Goal: Task Accomplishment & Management: Complete application form

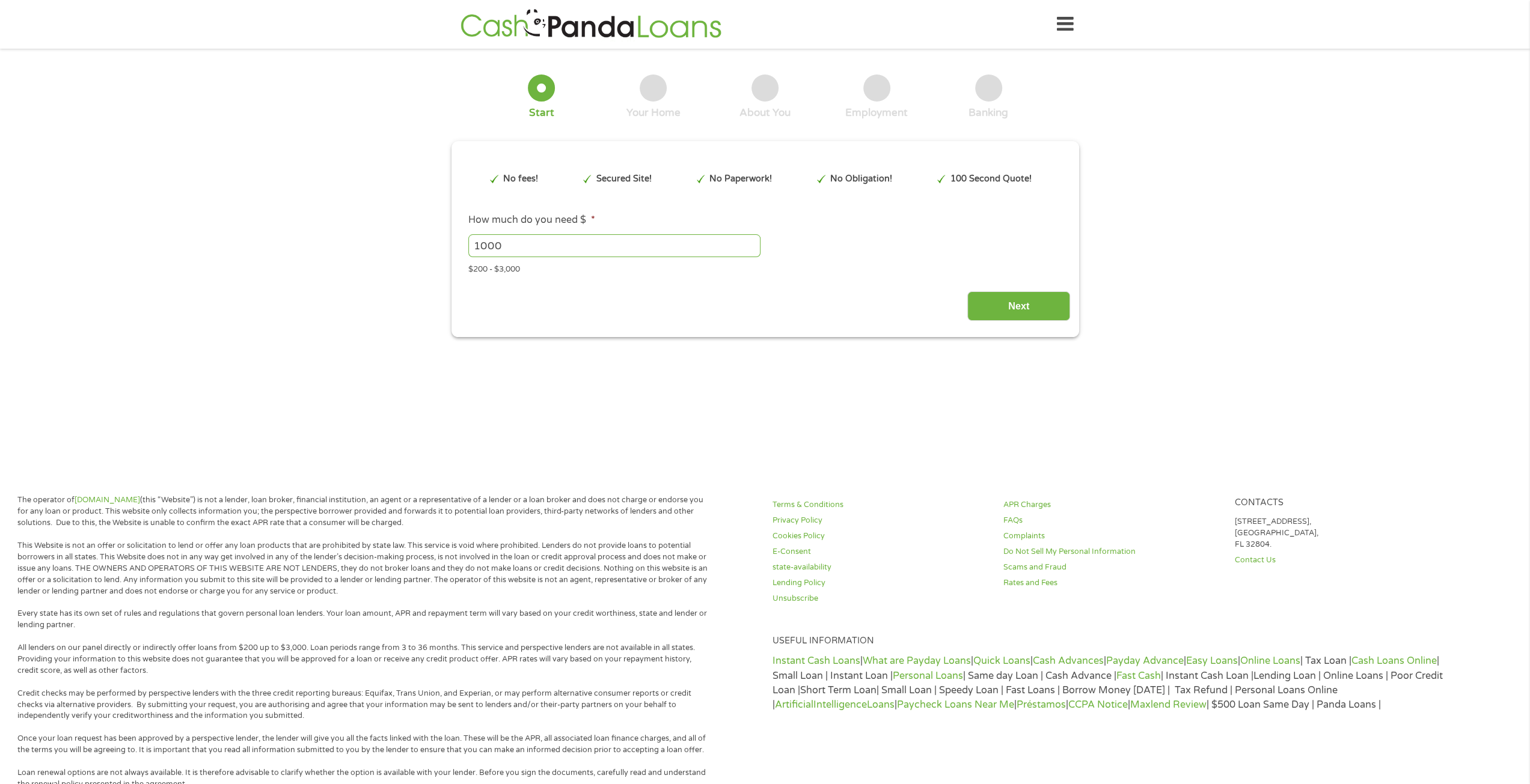
type input "CjwKCAjwisnGBhAXEiwA0zEOR31Z_4mvKVKKfBB7z0lE6TxHb-vEK8X6Z0P6zpxy443hKJxPinMt_xo…"
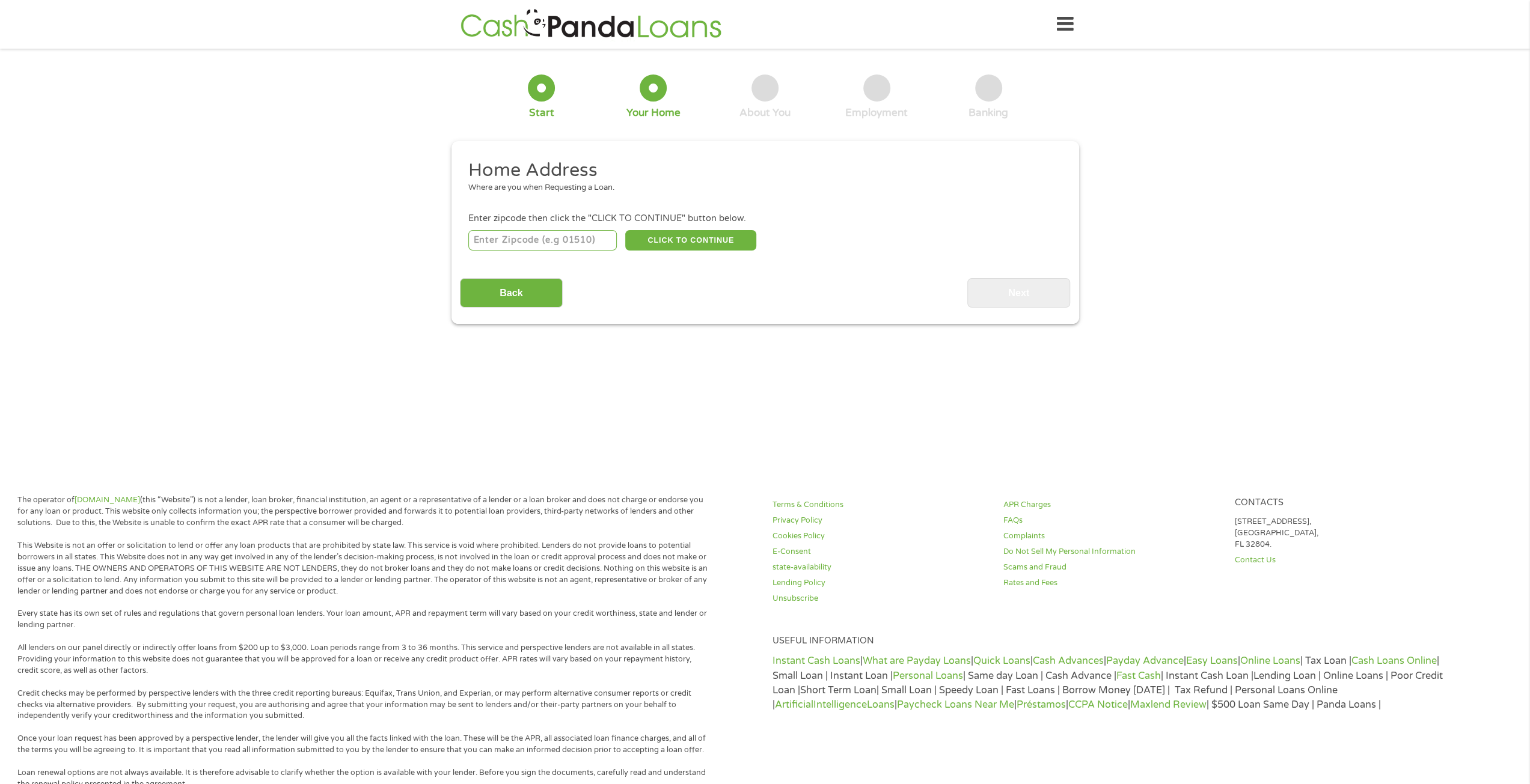
click at [525, 238] on input "number" at bounding box center [542, 241] width 148 height 21
type input "92708"
select select "[US_STATE]"
click at [636, 240] on button "CLICK TO CONTINUE" at bounding box center [690, 241] width 131 height 21
type input "92708"
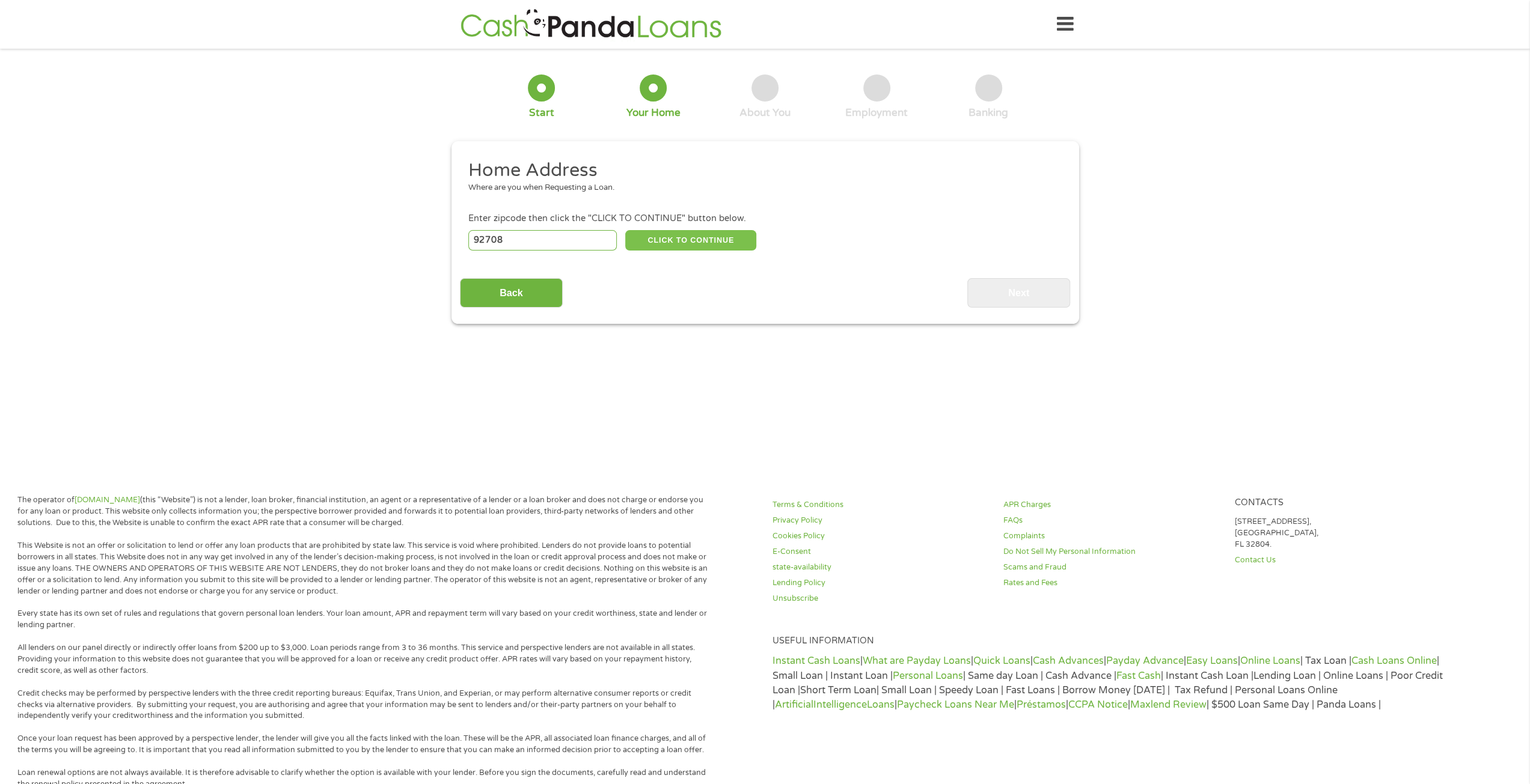
type input "[GEOGRAPHIC_DATA]"
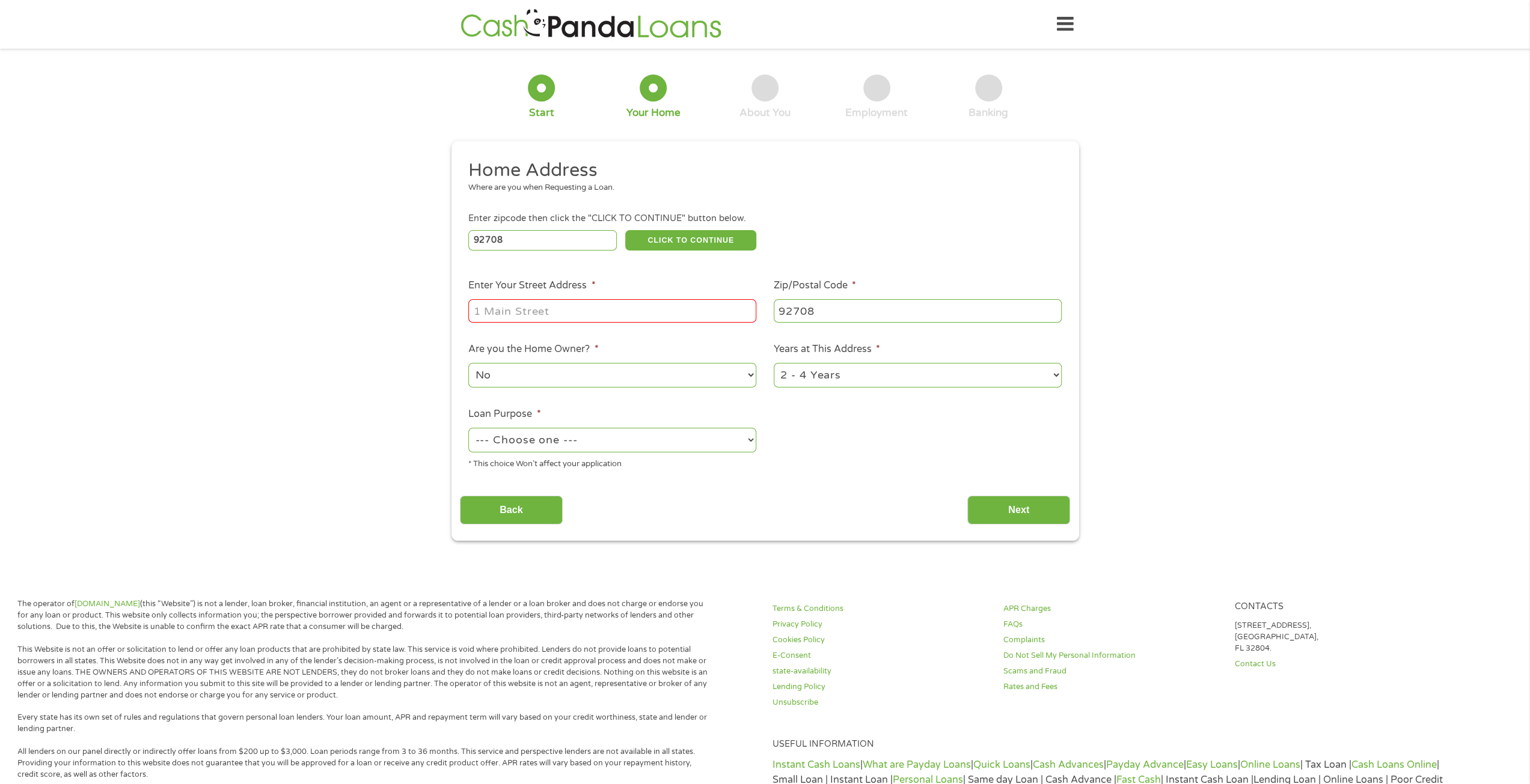
click at [637, 315] on input "Enter Your Street Address *" at bounding box center [612, 311] width 288 height 23
type input "[STREET_ADDRESS]"
click at [838, 364] on select "1 Year or less 1 - 2 Years 2 - 4 Years Over 4 Years" at bounding box center [917, 375] width 288 height 25
select select "60months"
click at [773, 364] on select "1 Year or less 1 - 2 Years 2 - 4 Years Over 4 Years" at bounding box center [917, 375] width 288 height 25
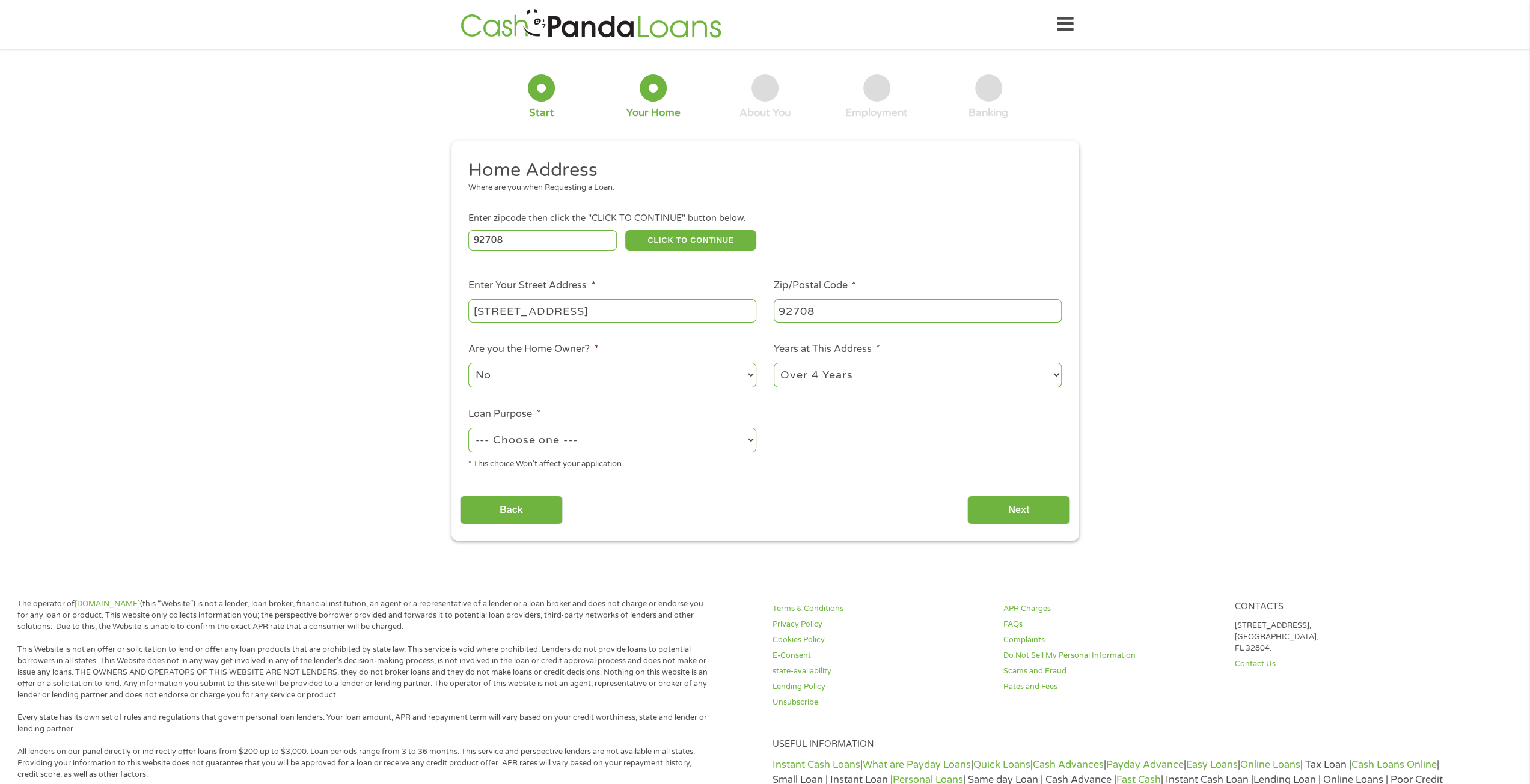
click at [635, 444] on select "--- Choose one --- Pay Bills Debt Consolidation Home Improvement Major Purchase…" at bounding box center [612, 440] width 288 height 25
select select "debtconsolidation"
click at [468, 428] on select "--- Choose one --- Pay Bills Debt Consolidation Home Improvement Major Purchase…" at bounding box center [612, 440] width 288 height 25
click at [989, 505] on input "Next" at bounding box center [1018, 510] width 103 height 30
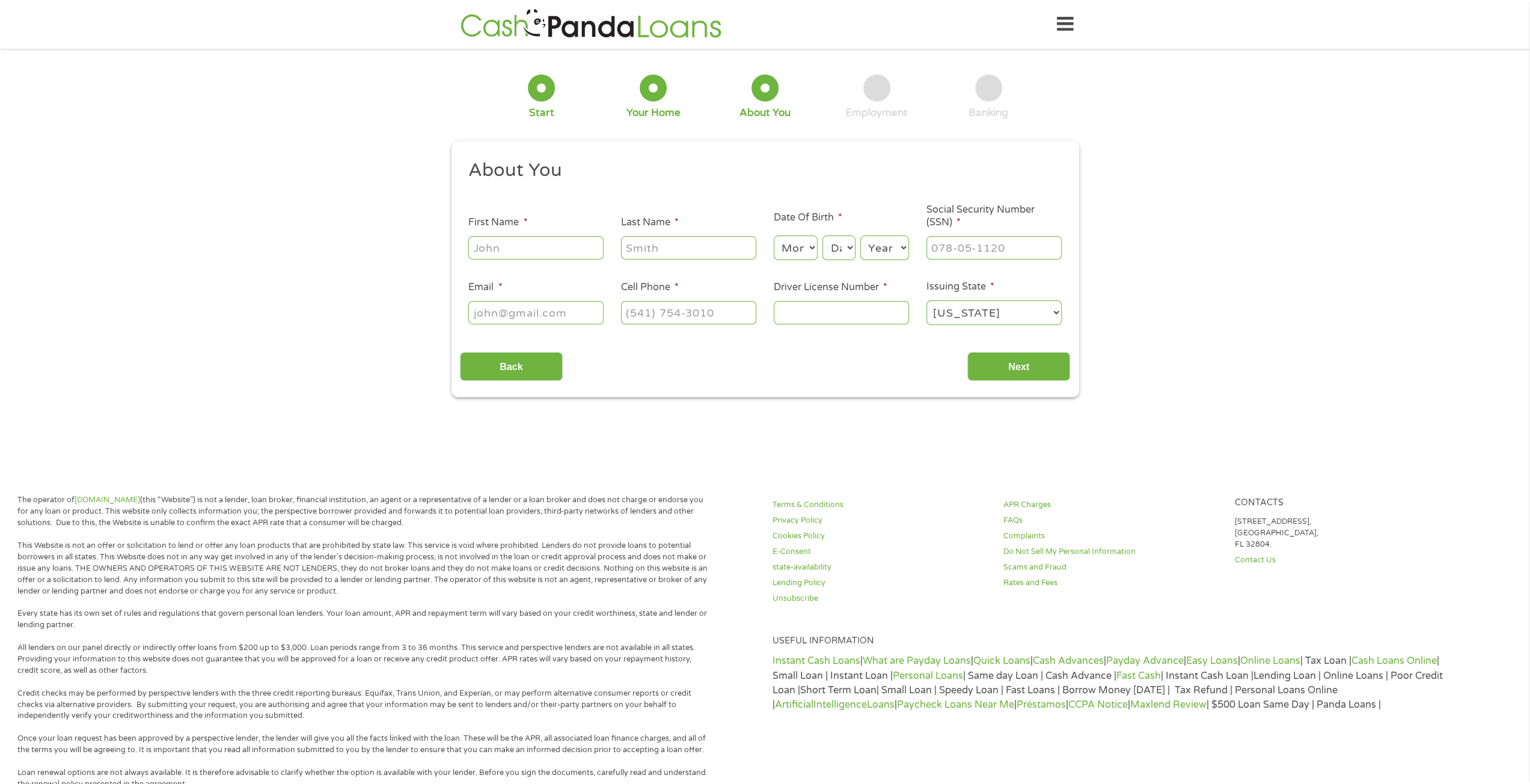
scroll to position [5, 5]
click at [559, 242] on input "First Name *" at bounding box center [536, 248] width 135 height 23
click at [815, 251] on select "Month 1 2 3 4 5 6 7 8 9 10 11 12" at bounding box center [795, 248] width 44 height 25
select select "8"
click at [773, 236] on select "Month 1 2 3 4 5 6 7 8 9 10 11 12" at bounding box center [795, 248] width 44 height 25
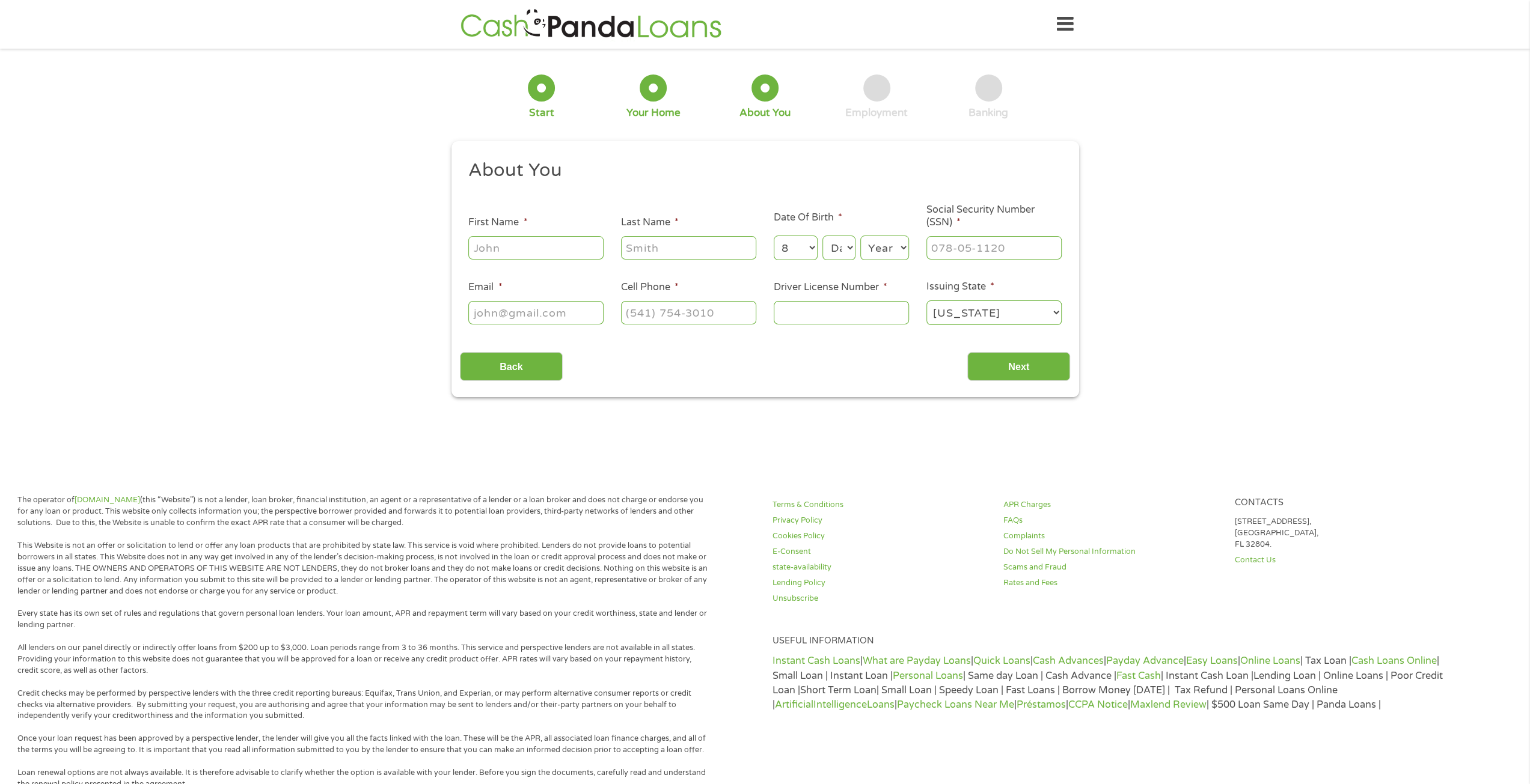
click at [851, 245] on select "Day 1 2 3 4 5 6 7 8 9 10 11 12 13 14 15 16 17 18 19 20 21 22 23 24 25 26 27 28 …" at bounding box center [839, 248] width 33 height 25
select select "26"
click at [822, 236] on select "Day 1 2 3 4 5 6 7 8 9 10 11 12 13 14 15 16 17 18 19 20 21 22 23 24 25 26 27 28 …" at bounding box center [839, 248] width 33 height 25
click at [879, 253] on select "Year [DATE] 2006 2005 2004 2003 2002 2001 2000 1999 1998 1997 1996 1995 1994 19…" at bounding box center [884, 248] width 49 height 25
select select "1996"
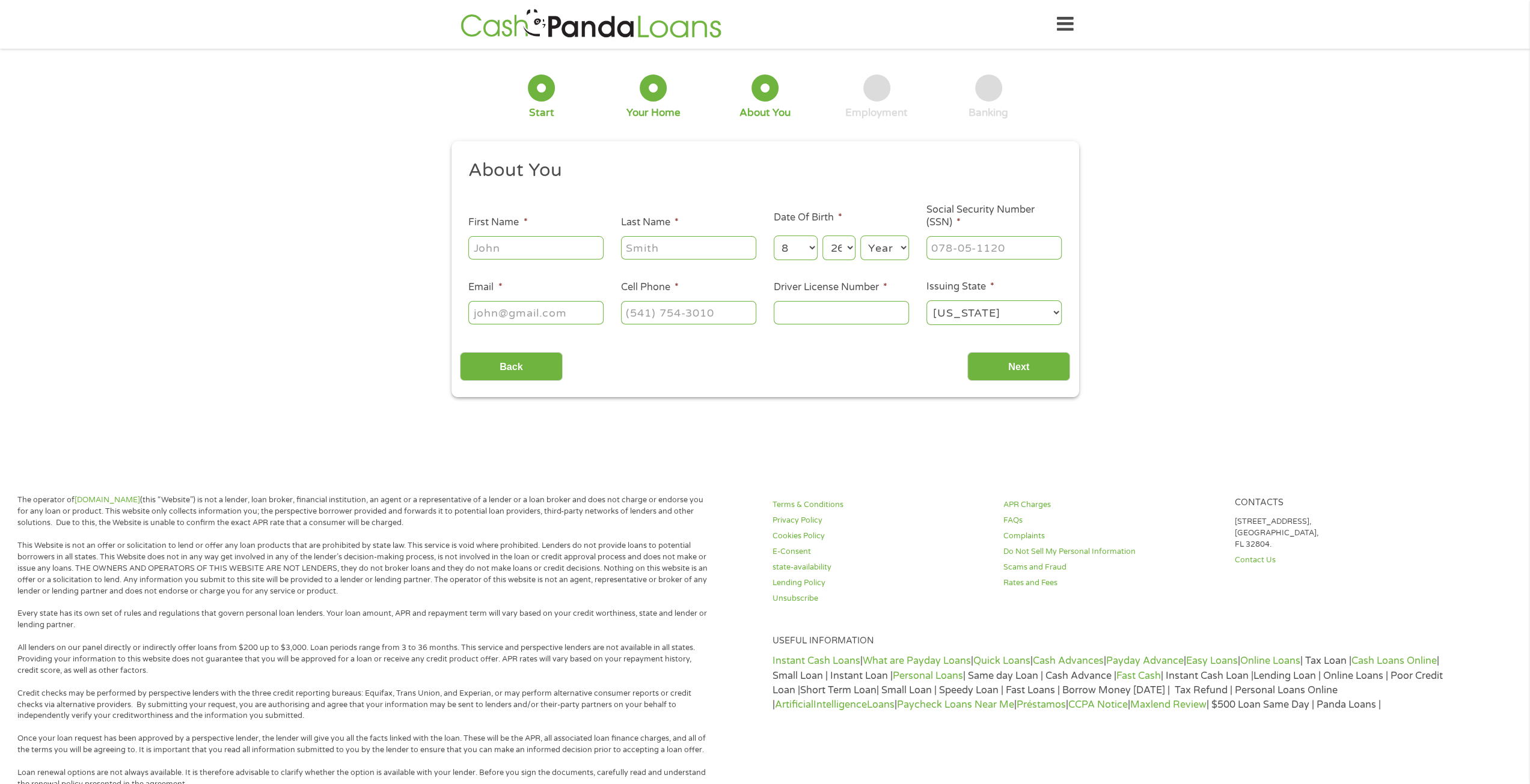
click at [860, 236] on select "Year [DATE] 2006 2005 2004 2003 2002 2001 2000 1999 1998 1997 1996 1995 1994 19…" at bounding box center [884, 248] width 49 height 25
click at [961, 261] on div at bounding box center [994, 248] width 135 height 28
click at [961, 248] on input "___-__-____" at bounding box center [994, 248] width 135 height 23
type input "747-94-5701"
click at [508, 306] on input "Email *" at bounding box center [536, 312] width 135 height 23
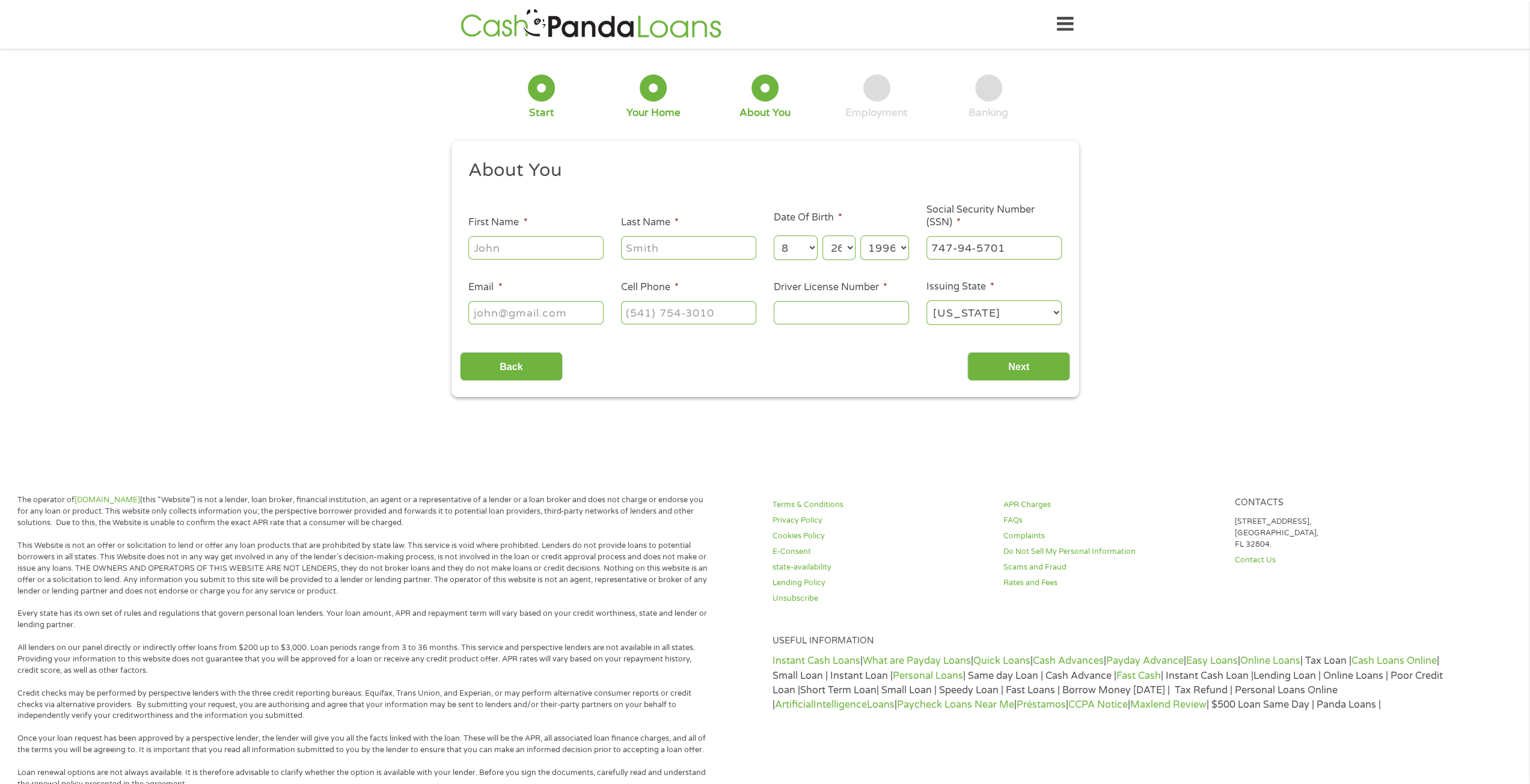
click at [544, 305] on input "Email *" at bounding box center [536, 312] width 135 height 23
type input "[EMAIL_ADDRESS][DOMAIN_NAME]"
type input "[PERSON_NAME]"
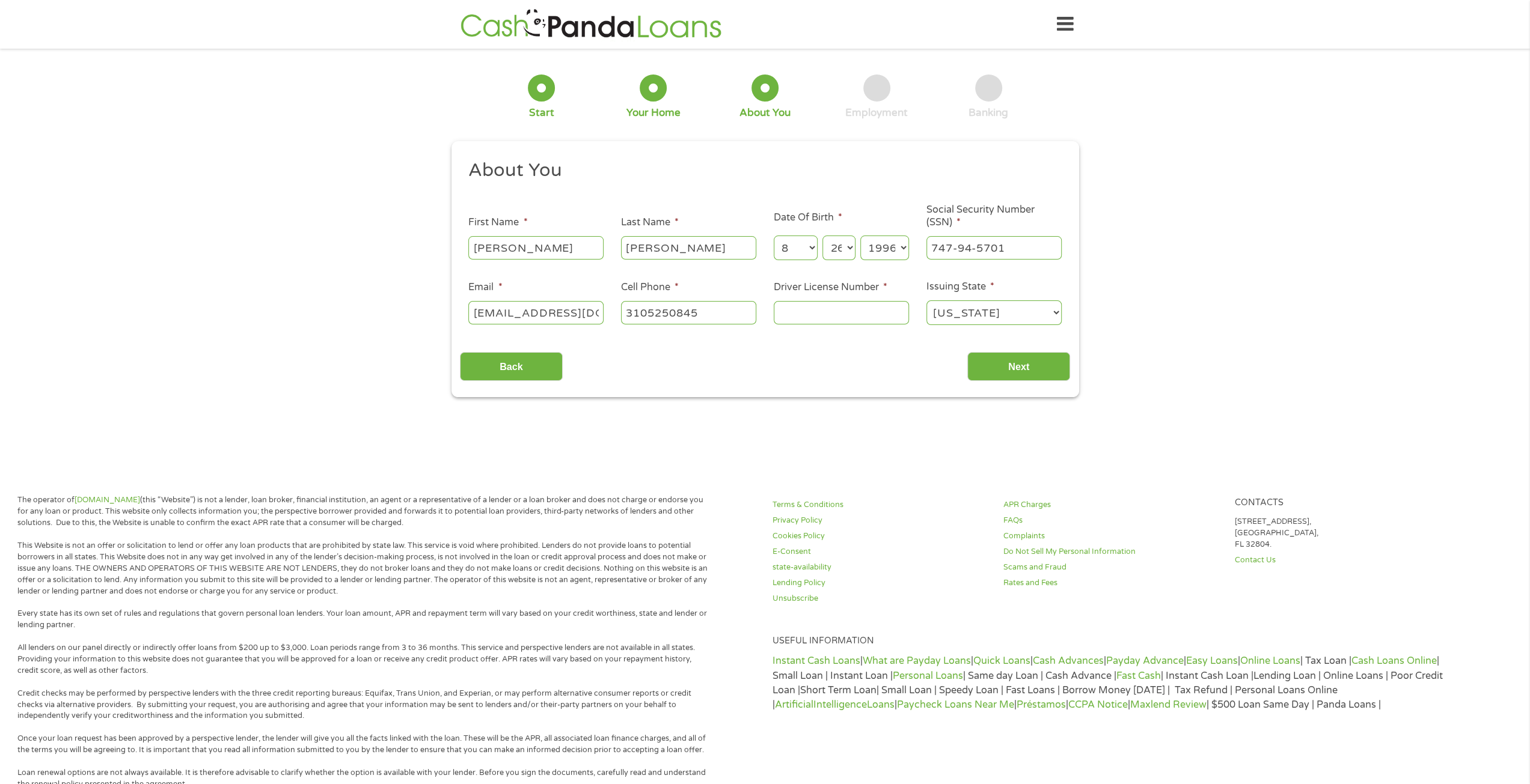
type input "[PHONE_NUMBER]"
click at [574, 310] on input "[EMAIL_ADDRESS][DOMAIN_NAME]" at bounding box center [536, 312] width 135 height 23
click at [528, 315] on input "[EMAIL_ADDRESS][DOMAIN_NAME]" at bounding box center [536, 312] width 135 height 23
click at [577, 317] on input "[EMAIL_ADDRESS][DOMAIN_NAME]" at bounding box center [536, 312] width 135 height 23
type input "[EMAIL_ADDRESS][DOMAIN_NAME]"
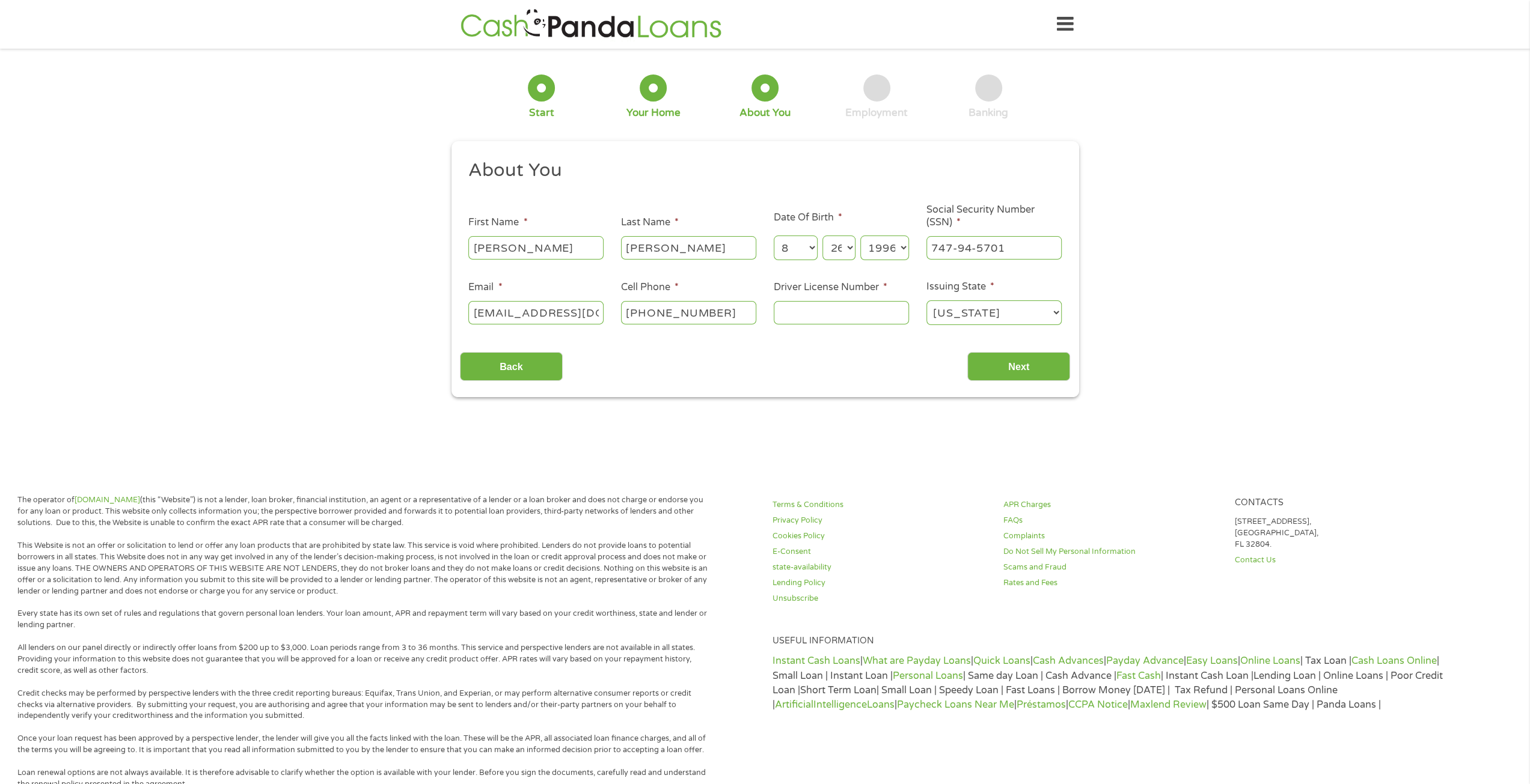
click at [837, 315] on input "Driver License Number *" at bounding box center [841, 312] width 135 height 23
type input "F4829206"
click at [1050, 373] on input "Next" at bounding box center [1018, 367] width 103 height 30
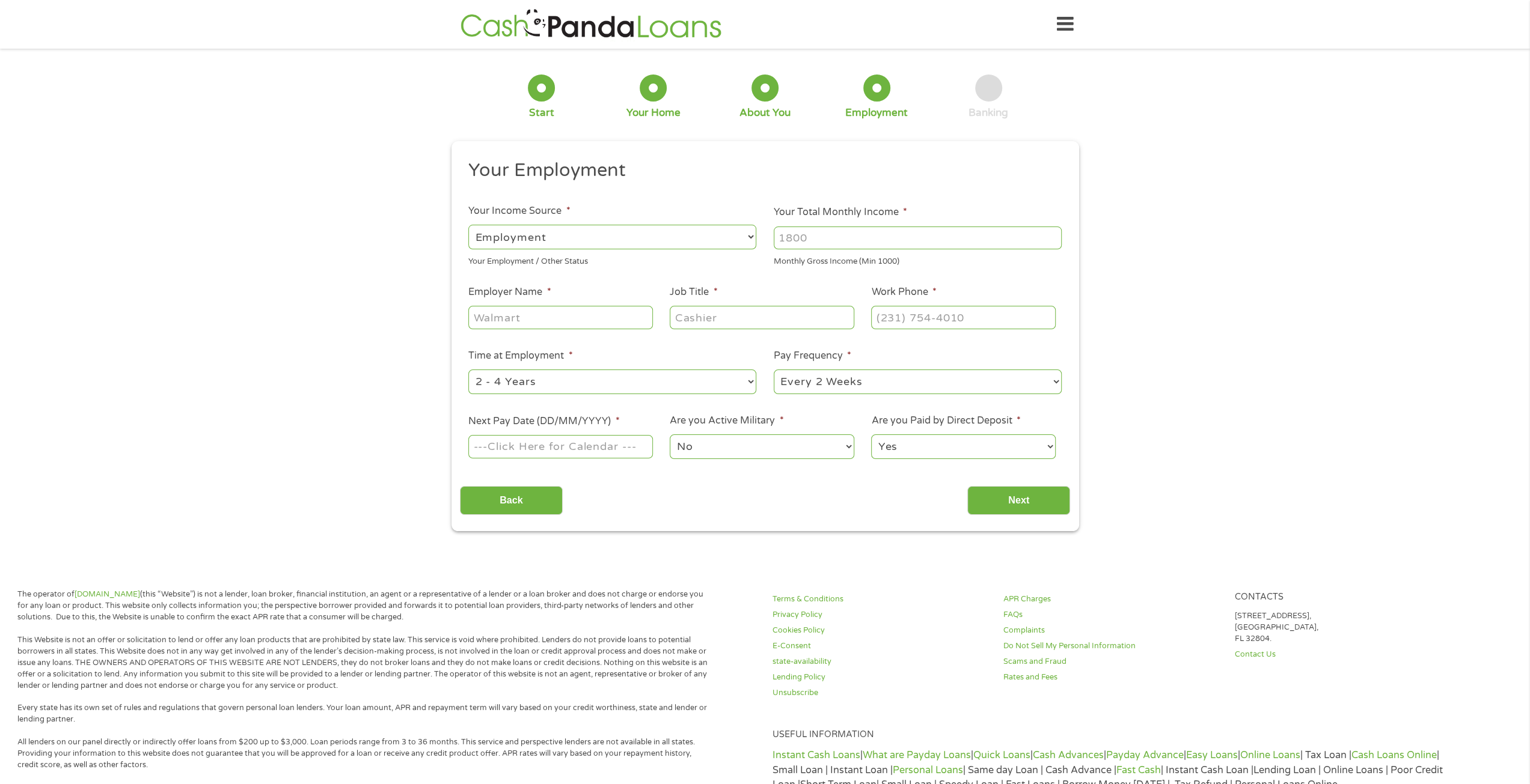
click at [963, 241] on input "Your Total Monthly Income *" at bounding box center [917, 238] width 288 height 23
click at [638, 224] on div "--- Choose one --- Employment [DEMOGRAPHIC_DATA] Benefits" at bounding box center [612, 238] width 288 height 29
drag, startPoint x: 635, startPoint y: 234, endPoint x: 630, endPoint y: 244, distance: 11.2
click at [635, 234] on select "--- Choose one --- Employment [DEMOGRAPHIC_DATA] Benefits" at bounding box center [612, 237] width 288 height 25
select select "selfEmployed"
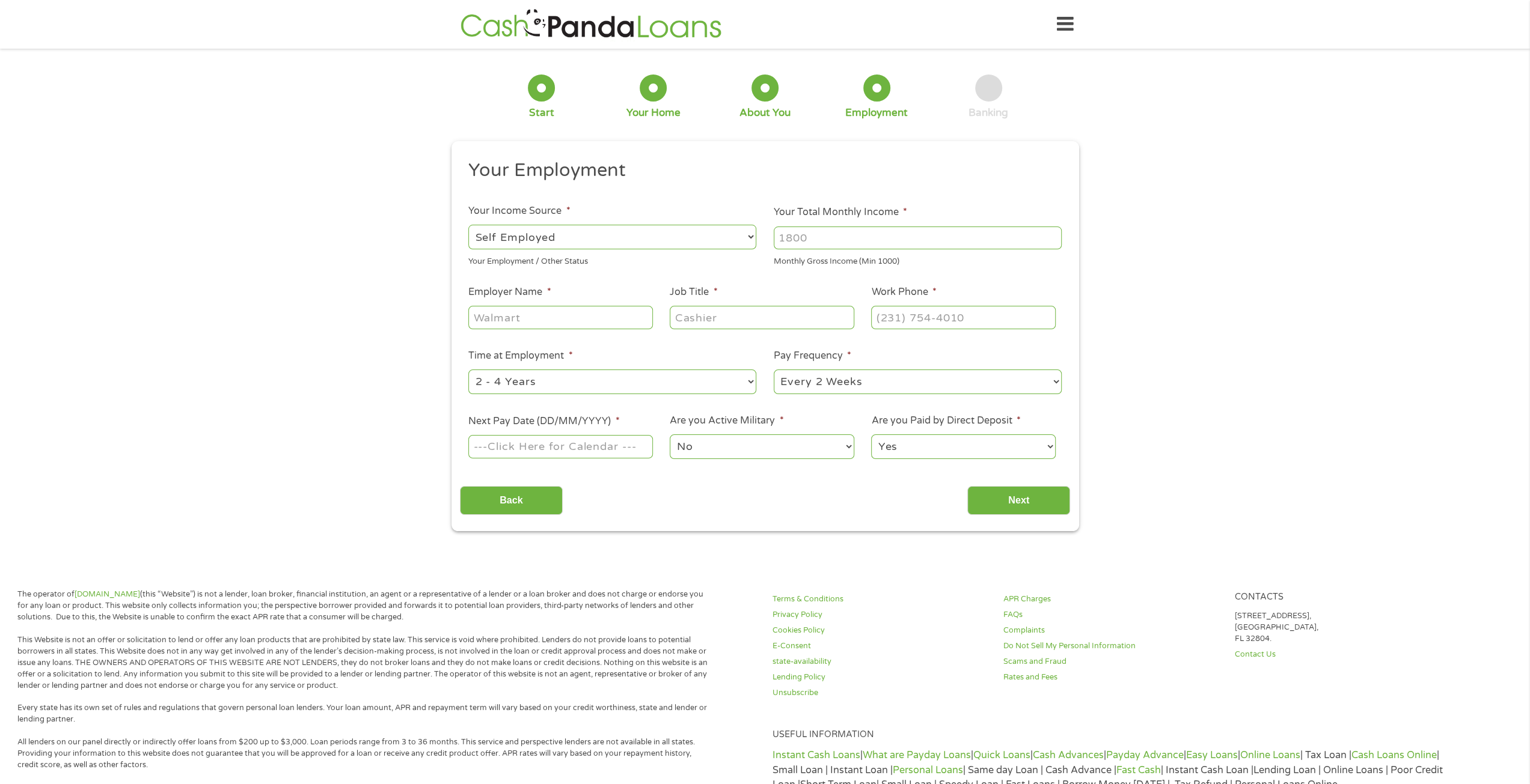
click at [468, 225] on select "--- Choose one --- Employment [DEMOGRAPHIC_DATA] Benefits" at bounding box center [612, 237] width 288 height 25
click at [799, 236] on input "Your Total Monthly Income *" at bounding box center [917, 238] width 288 height 23
type input "6000"
click at [561, 320] on input "Employer Name *" at bounding box center [560, 317] width 184 height 23
type input "Self"
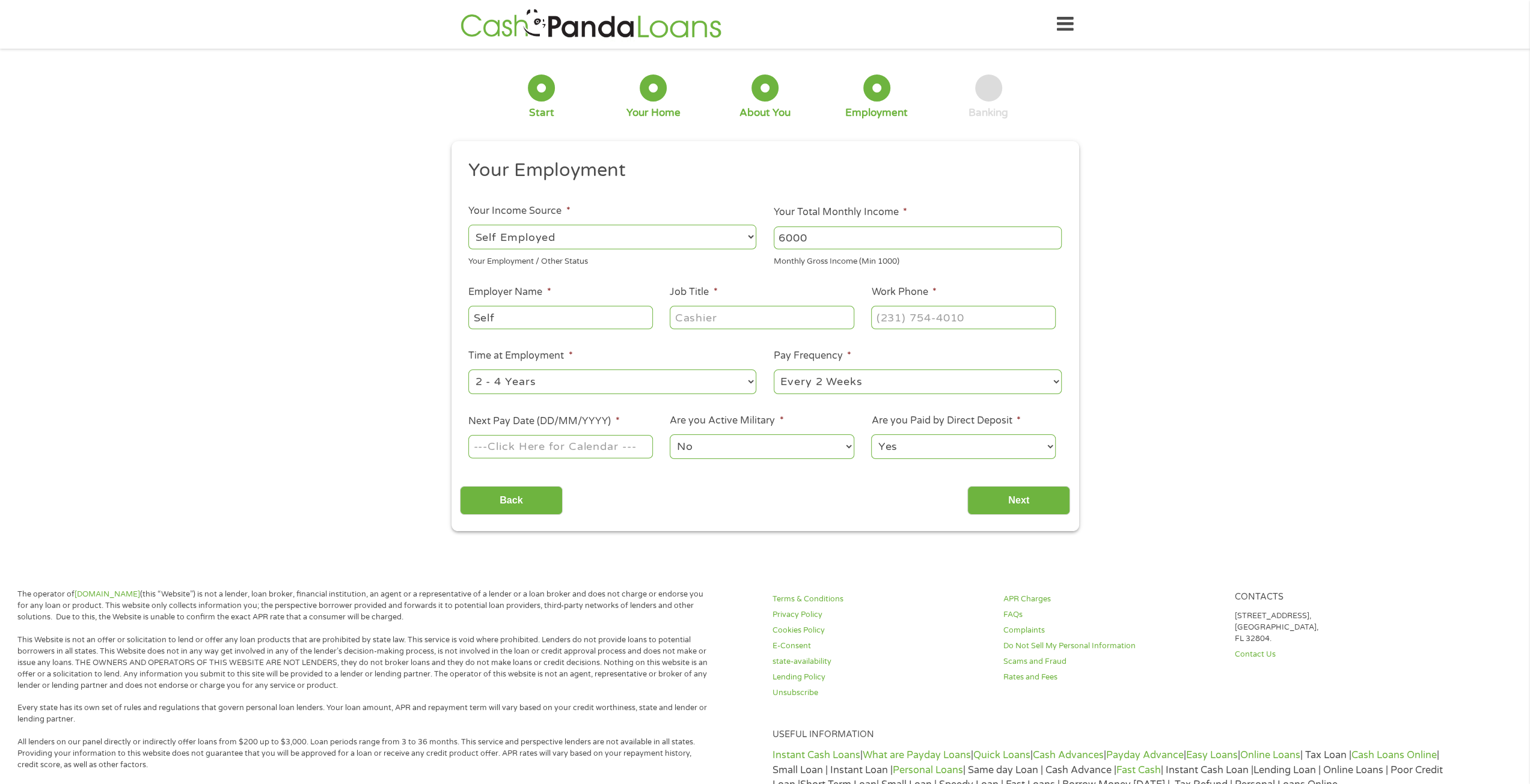
click at [786, 326] on input "Job Title *" at bounding box center [761, 317] width 184 height 23
type input "Futures and Commodities Trader"
click at [970, 320] on input "(___) ___-____" at bounding box center [963, 317] width 184 height 23
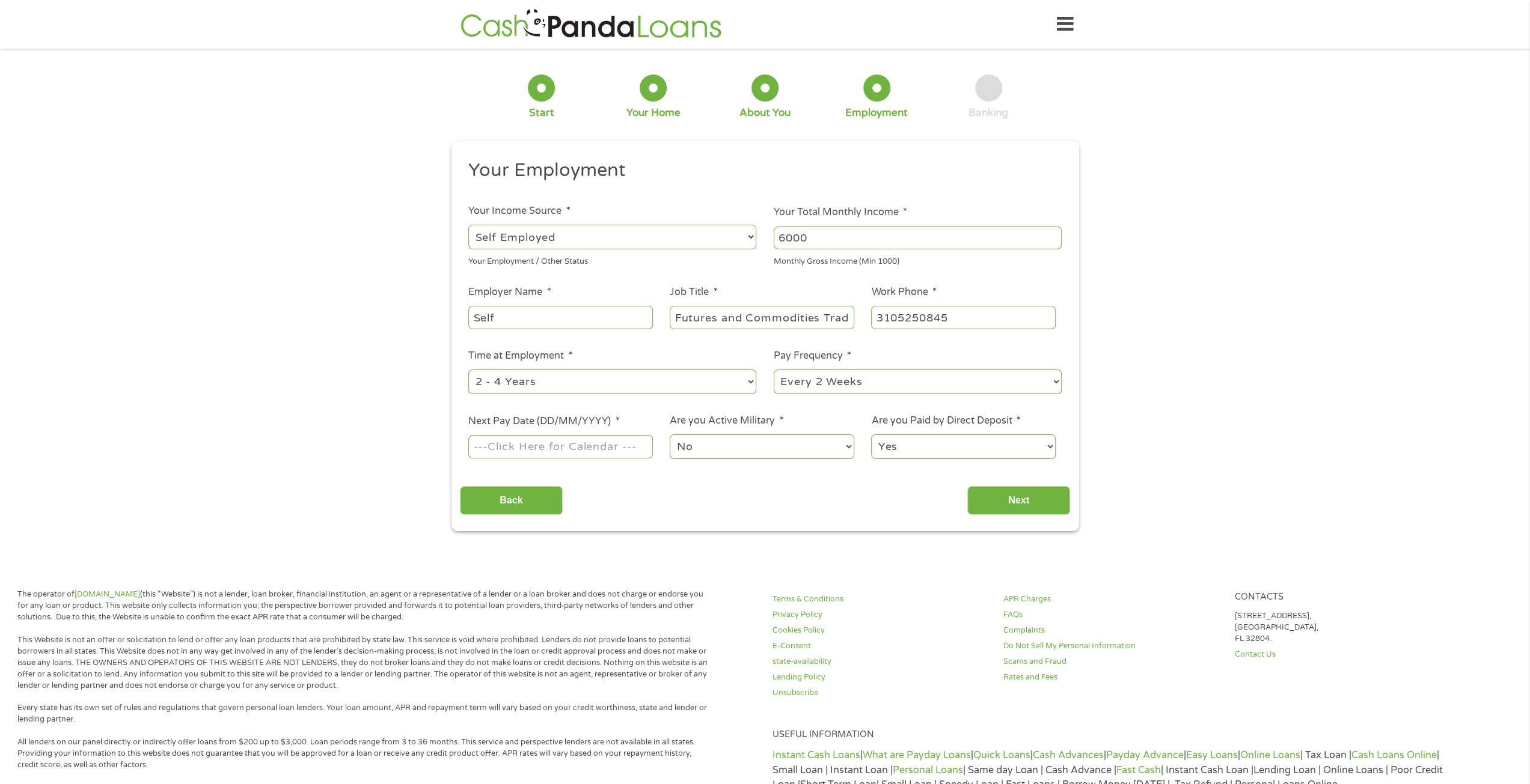
type input "[PHONE_NUMBER]"
click at [818, 385] on select "--- Choose one --- Every 2 Weeks Every Week Monthly Semi-Monthly" at bounding box center [917, 382] width 288 height 25
select select "monthly"
click at [773, 370] on select "--- Choose one --- Every 2 Weeks Every Week Monthly Semi-Monthly" at bounding box center [917, 382] width 288 height 25
click at [545, 377] on select "--- Choose one --- 1 Year or less 1 - 2 Years 2 - 4 Years Over 4 Years" at bounding box center [612, 382] width 288 height 25
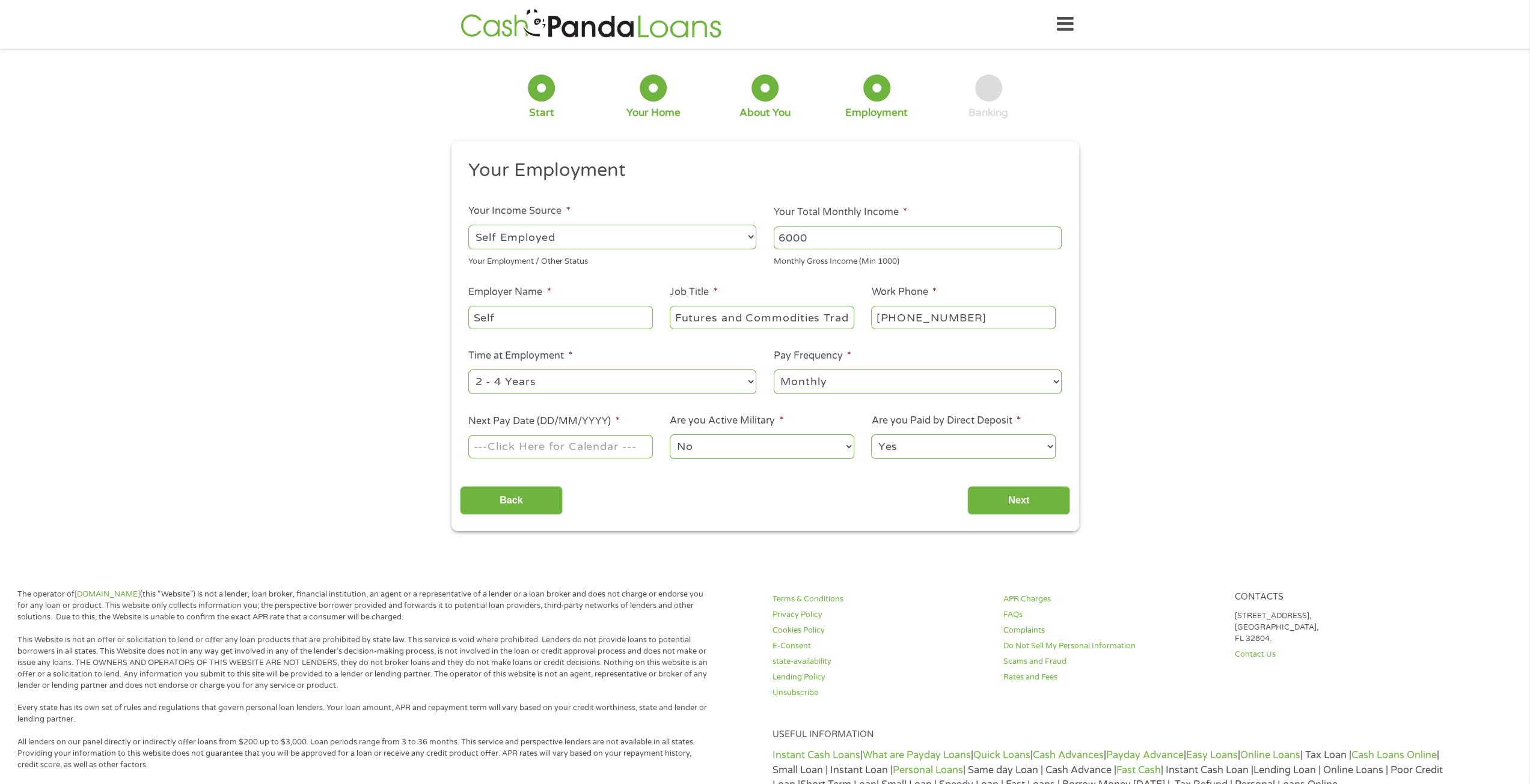
click at [468, 370] on select "--- Choose one --- 1 Year or less 1 - 2 Years 2 - 4 Years Over 4 Years" at bounding box center [612, 382] width 288 height 25
click at [530, 437] on body "Home Get Loan Offer How it works FAQs Blog Cash Loans Quick Loans Online Loans …" at bounding box center [765, 610] width 1530 height 1221
click at [529, 449] on input "Next Pay Date (DD/MM/YYYY) *" at bounding box center [560, 446] width 184 height 23
click at [532, 454] on body "Home Get Loan Offer How it works FAQs Blog Cash Loans Quick Loans Online Loans …" at bounding box center [765, 610] width 1530 height 1221
click at [536, 435] on input "[DATE]" at bounding box center [560, 446] width 184 height 23
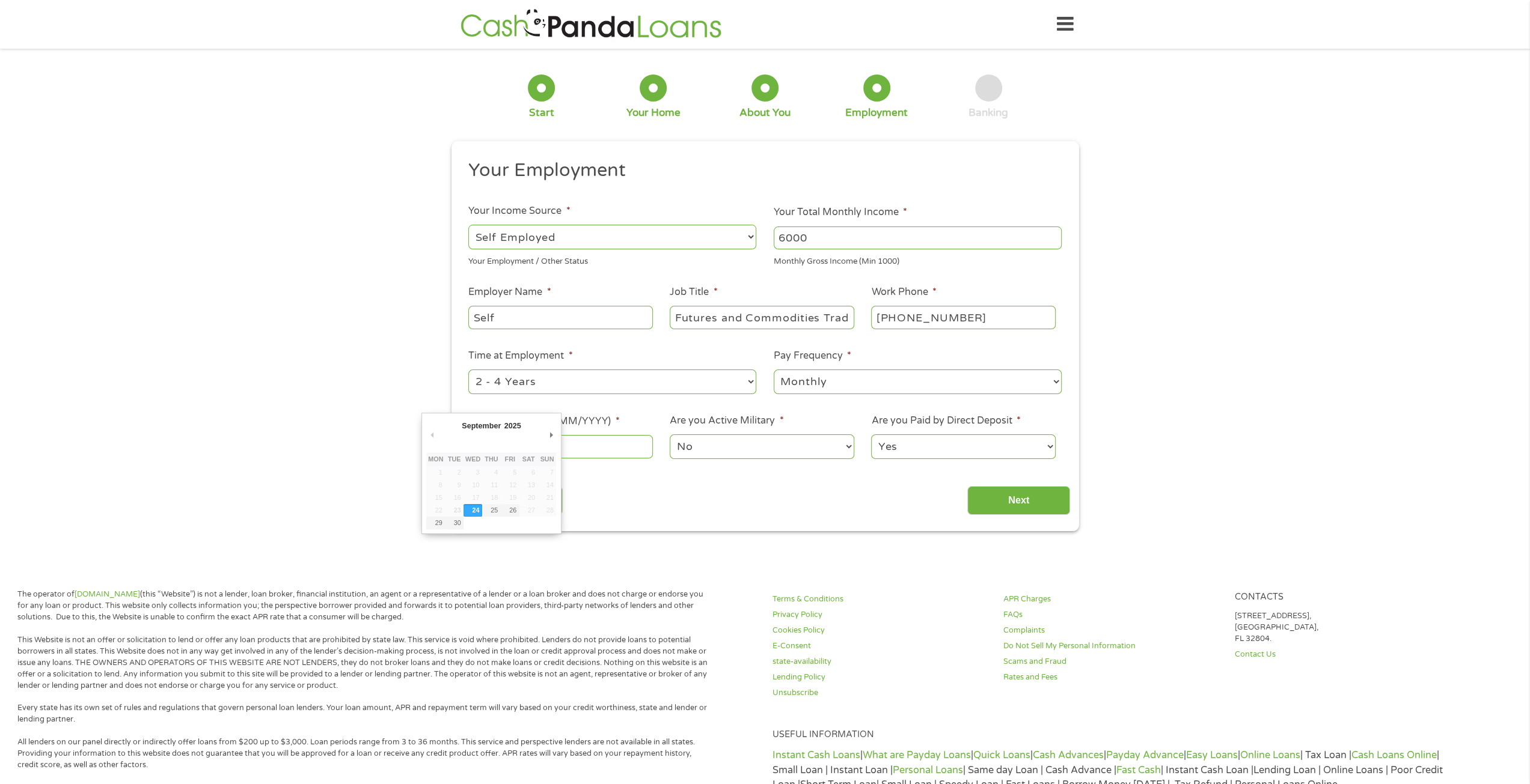
type input "[DATE]"
click at [709, 460] on div "No Yes" at bounding box center [761, 447] width 184 height 29
click at [714, 449] on select "No Yes" at bounding box center [761, 446] width 184 height 25
click at [947, 446] on select "Yes No" at bounding box center [963, 446] width 184 height 25
drag, startPoint x: 766, startPoint y: 479, endPoint x: 773, endPoint y: 479, distance: 7.0
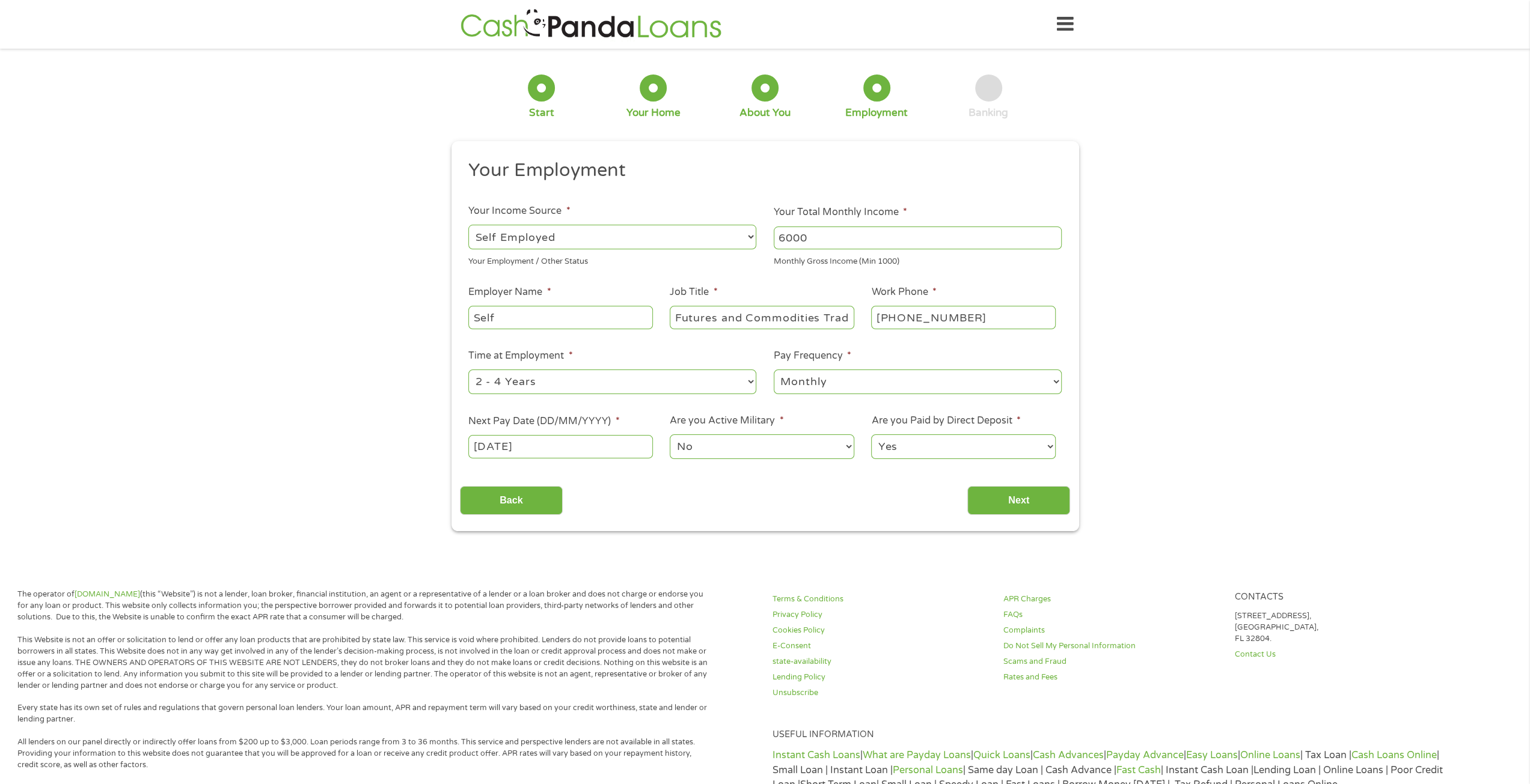
click at [766, 479] on div "Back Next" at bounding box center [764, 496] width 610 height 38
click at [1011, 510] on input "Next" at bounding box center [1018, 501] width 103 height 30
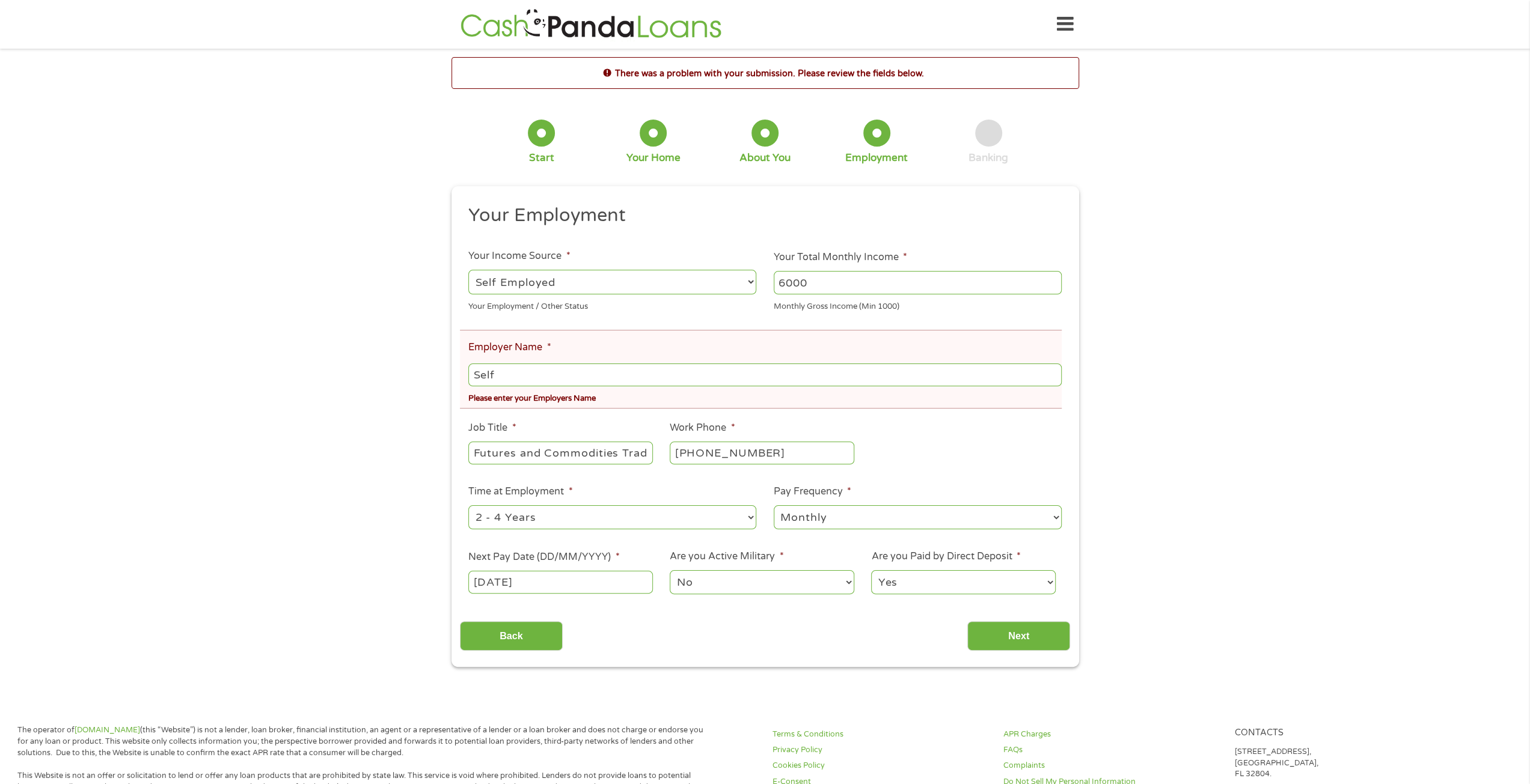
click at [989, 632] on input "Next" at bounding box center [1018, 636] width 103 height 30
click at [901, 631] on div "Back Next" at bounding box center [764, 631] width 610 height 38
click at [1008, 630] on input "Next" at bounding box center [1018, 636] width 103 height 30
click at [1188, 485] on div "There was a problem with your submission. Please review the fields below. 1 Sta…" at bounding box center [765, 362] width 1530 height 609
click at [855, 284] on input "6000" at bounding box center [917, 282] width 288 height 23
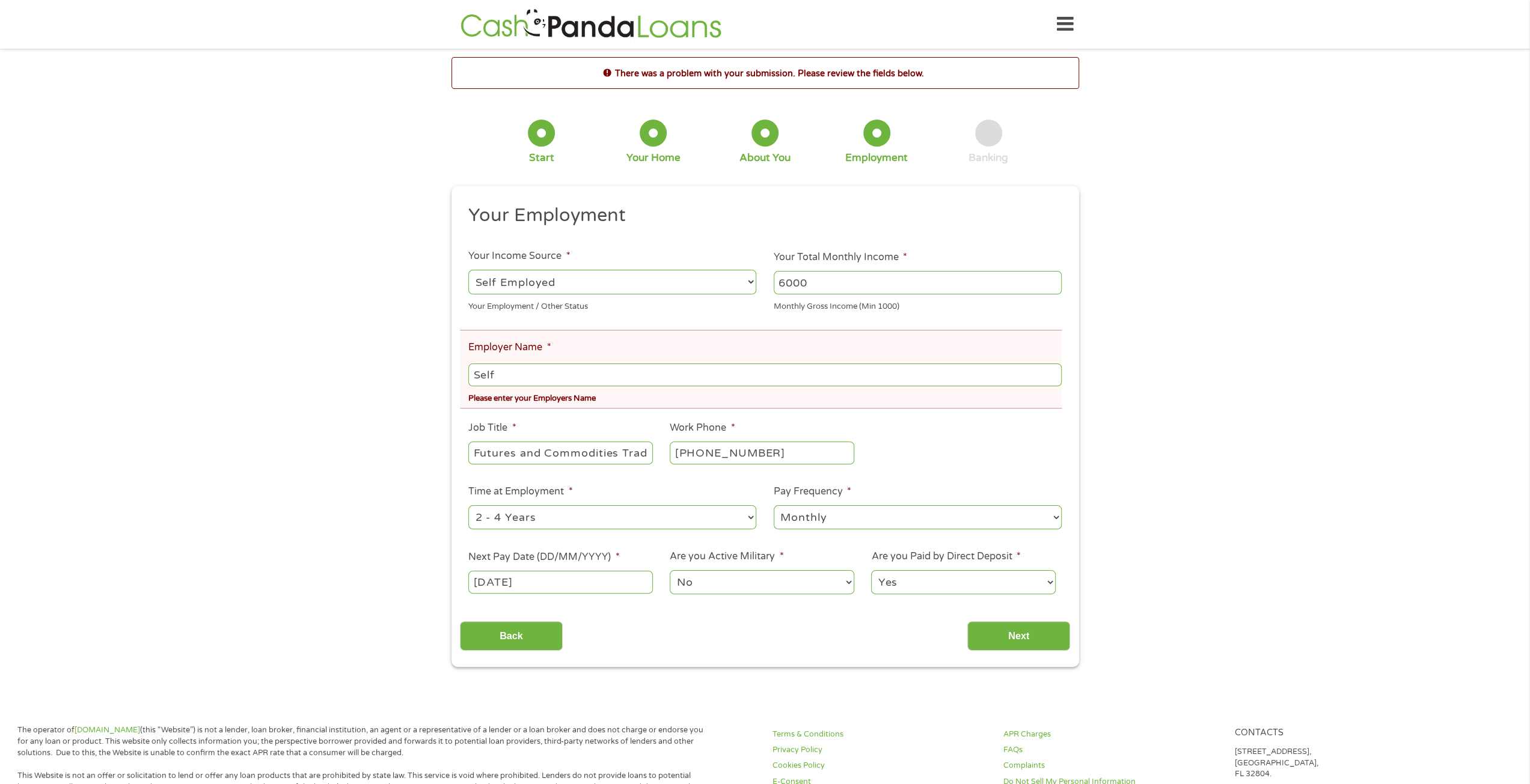
click at [861, 395] on div "Please enter your Employers Name" at bounding box center [764, 397] width 593 height 16
click at [590, 581] on input "[DATE]" at bounding box center [560, 583] width 184 height 23
click at [591, 581] on input "[DATE]" at bounding box center [560, 583] width 184 height 23
click at [608, 618] on div "Back Next" at bounding box center [764, 631] width 610 height 38
click at [773, 621] on div "Back Next" at bounding box center [764, 631] width 610 height 38
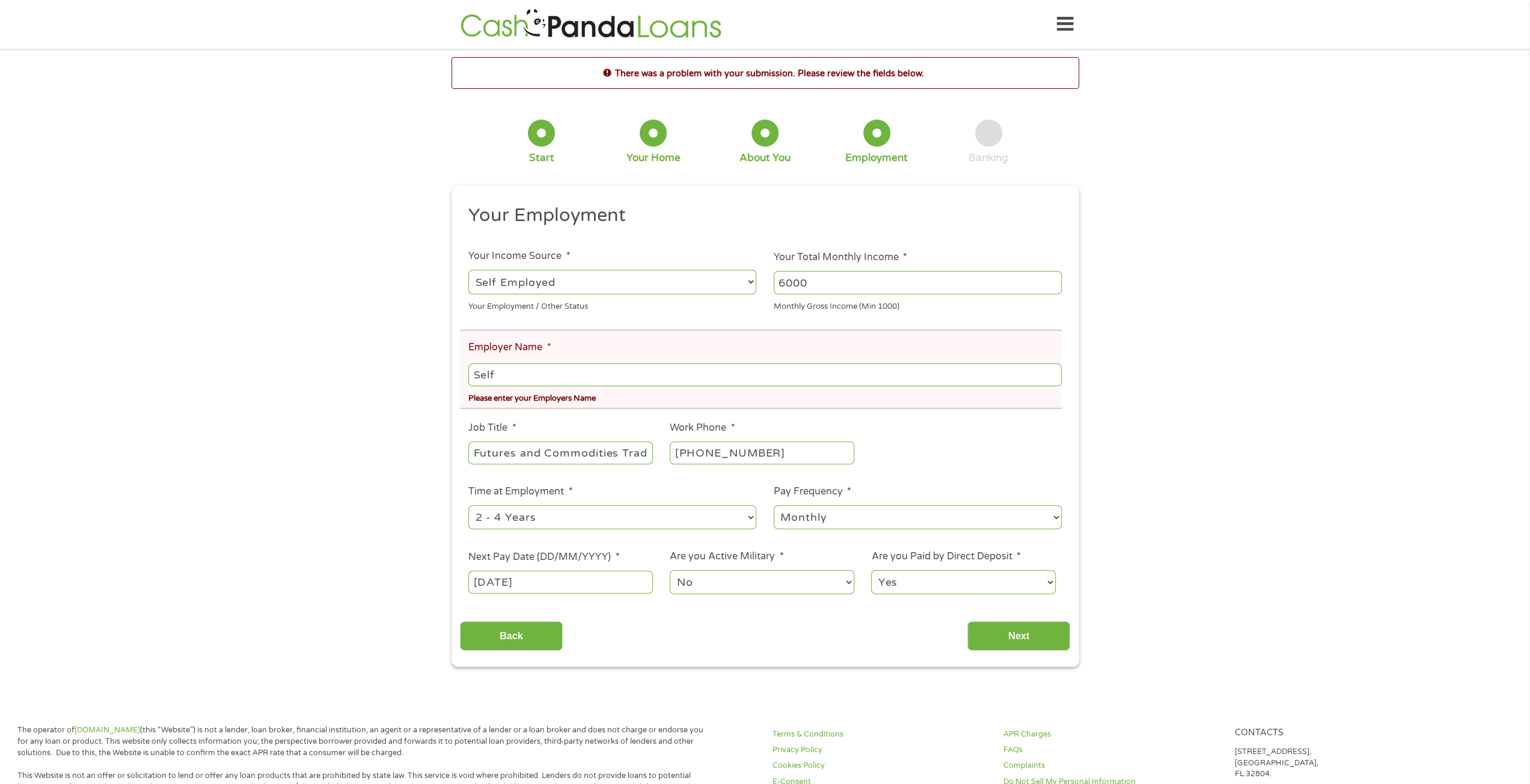
click at [660, 375] on input "Self" at bounding box center [764, 375] width 593 height 23
click at [918, 459] on ul "Your Employment Your Income Source * --- Choose one --- Employment [DEMOGRAPHIC…" at bounding box center [764, 405] width 610 height 402
click at [608, 452] on input "Futures and Commodities Trader" at bounding box center [560, 453] width 184 height 23
click at [792, 468] on ul "Your Employment Your Income Source * --- Choose one --- Employment [DEMOGRAPHIC…" at bounding box center [764, 405] width 610 height 402
click at [595, 282] on select "--- Choose one --- Employment [DEMOGRAPHIC_DATA] Benefits" at bounding box center [612, 282] width 288 height 25
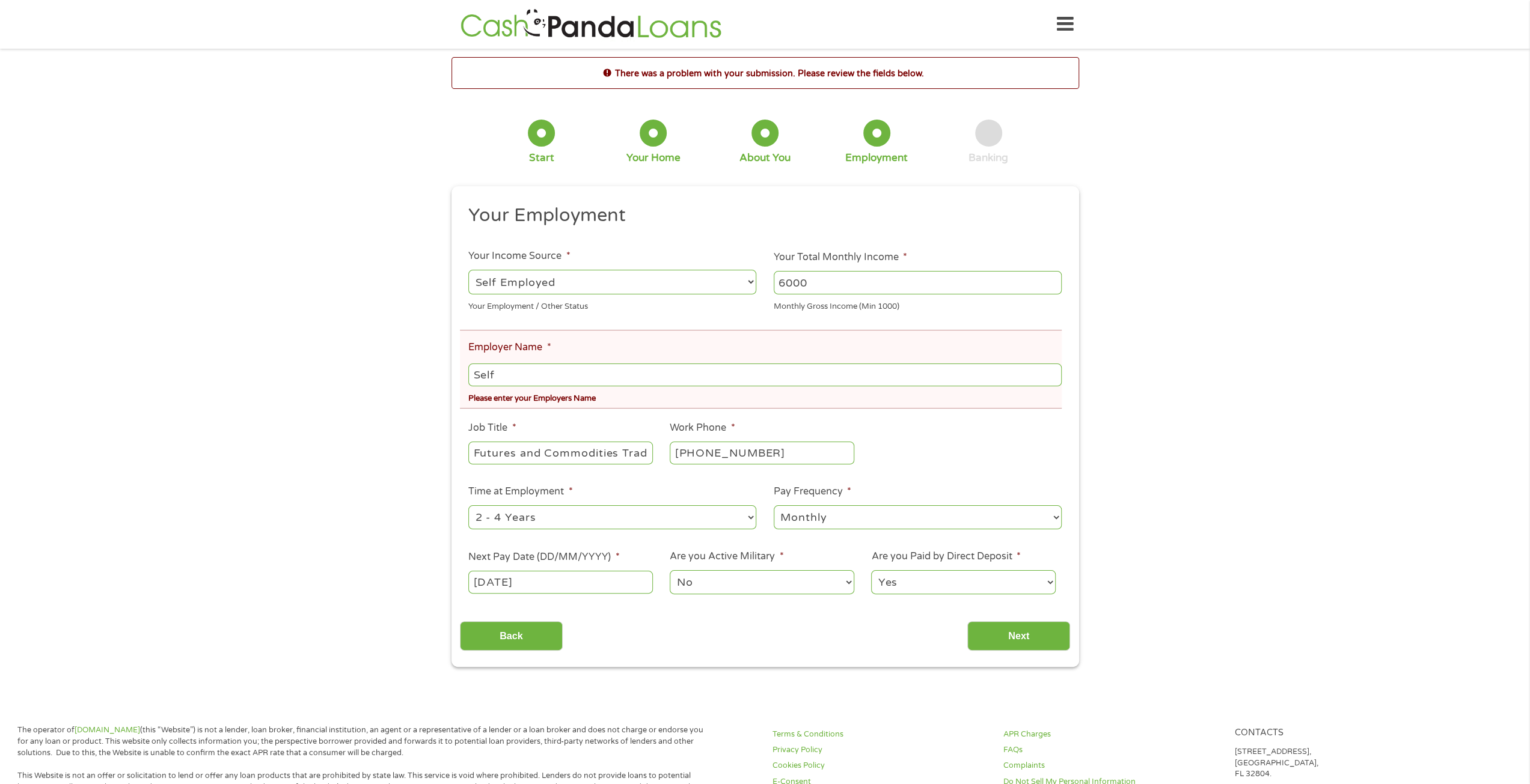
click at [468, 270] on select "--- Choose one --- Employment [DEMOGRAPHIC_DATA] Benefits" at bounding box center [612, 282] width 288 height 25
click at [842, 277] on input "6000" at bounding box center [917, 282] width 288 height 23
click at [819, 378] on input "Self" at bounding box center [764, 375] width 593 height 23
click at [682, 517] on select "--- Choose one --- 1 Year or less 1 - 2 Years 2 - 4 Years Over 4 Years" at bounding box center [612, 517] width 288 height 25
click at [468, 506] on select "--- Choose one --- 1 Year or less 1 - 2 Years 2 - 4 Years Over 4 Years" at bounding box center [612, 517] width 288 height 25
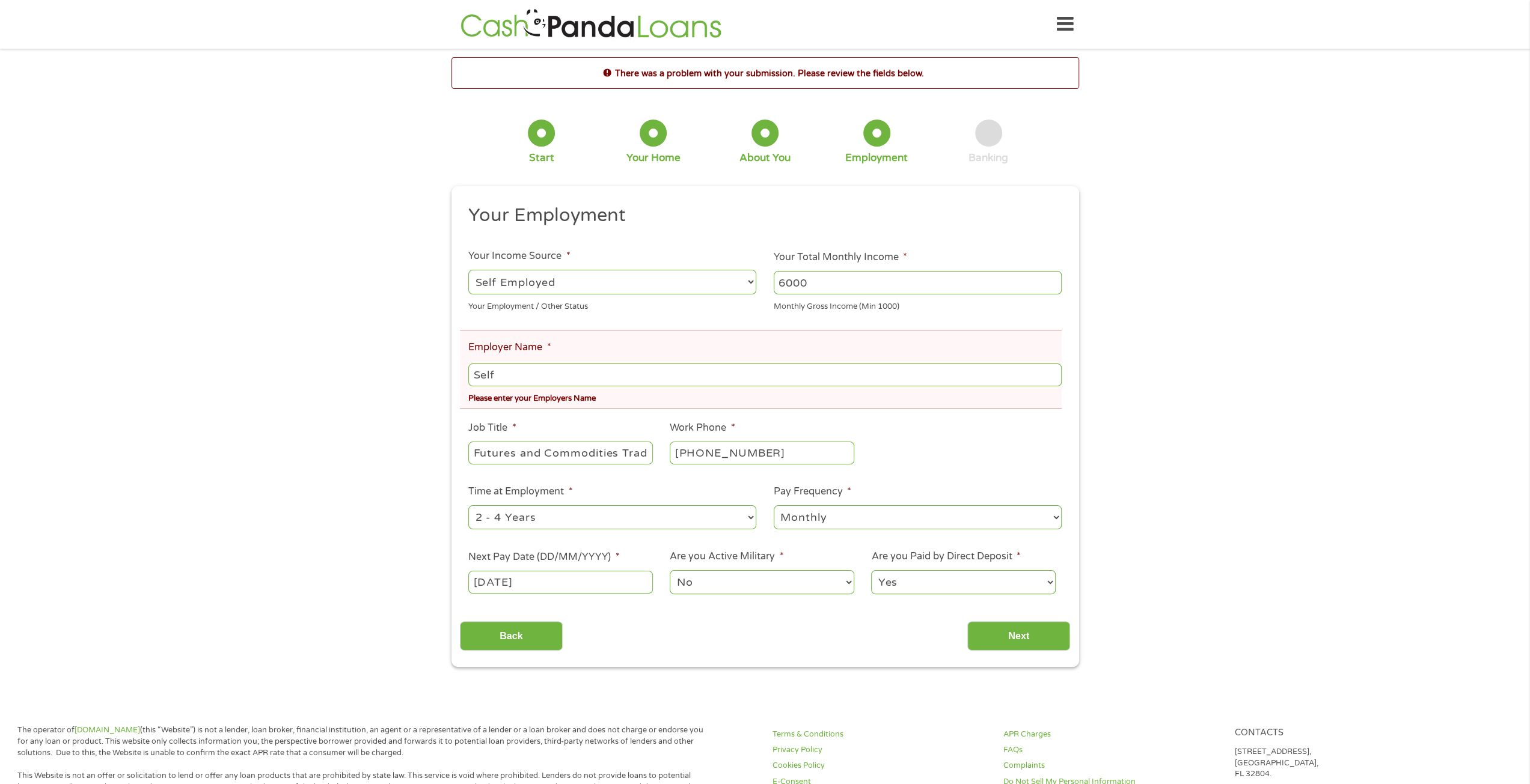
click at [634, 583] on input "[DATE]" at bounding box center [560, 583] width 184 height 23
click at [582, 573] on input "[DATE]" at bounding box center [560, 583] width 184 height 23
click at [544, 558] on div "September January February March April May June July August September October N…" at bounding box center [490, 550] width 130 height 20
type input "[DATE]"
drag, startPoint x: 854, startPoint y: 659, endPoint x: 889, endPoint y: 660, distance: 35.0
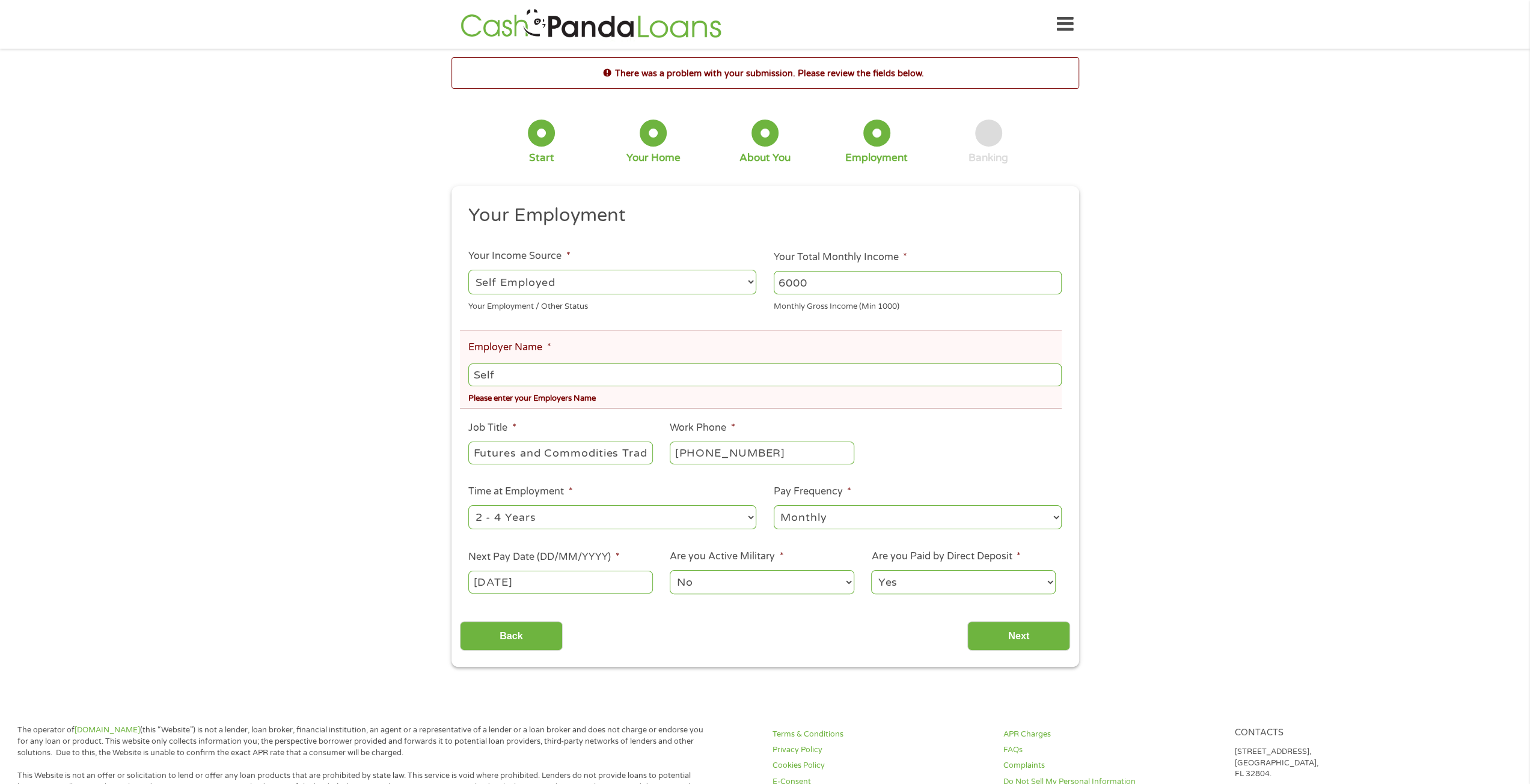
click at [854, 659] on div "This field is hidden when viewing the form gclid CjwKCAjwisnGBhAXEiwA0zEOR31Z_4…" at bounding box center [765, 426] width 627 height 481
click at [997, 642] on input "Next" at bounding box center [1018, 636] width 103 height 30
drag, startPoint x: 744, startPoint y: 374, endPoint x: 365, endPoint y: 379, distance: 379.0
click at [367, 379] on div "There was a problem with your submission. Please review the fields below. 1 Sta…" at bounding box center [765, 362] width 1530 height 609
type input "Myself"
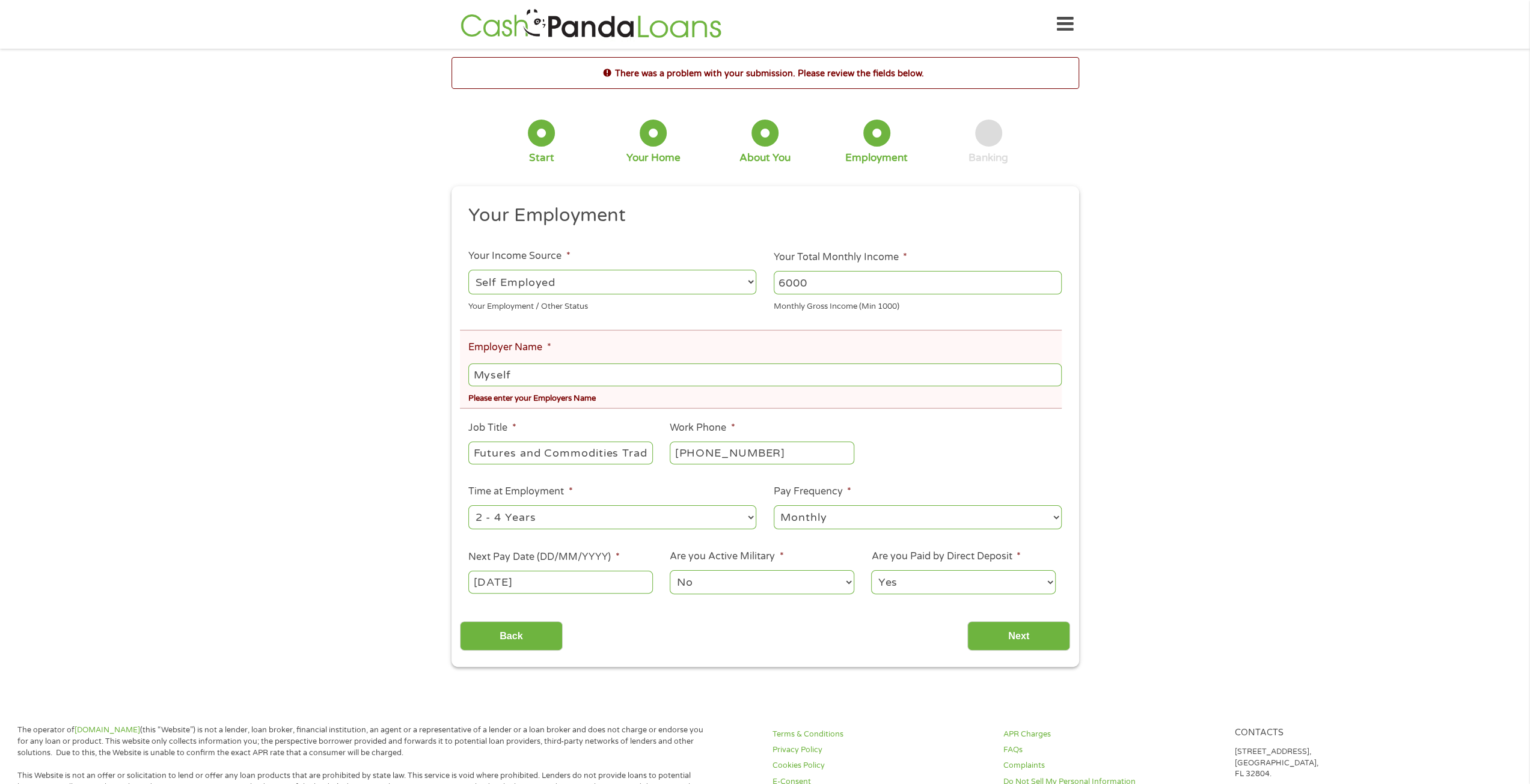
click at [760, 414] on ul "Your Employment Your Income Source * --- Choose one --- Employment [DEMOGRAPHIC…" at bounding box center [764, 405] width 610 height 402
click at [999, 627] on input "Next" at bounding box center [1018, 636] width 103 height 30
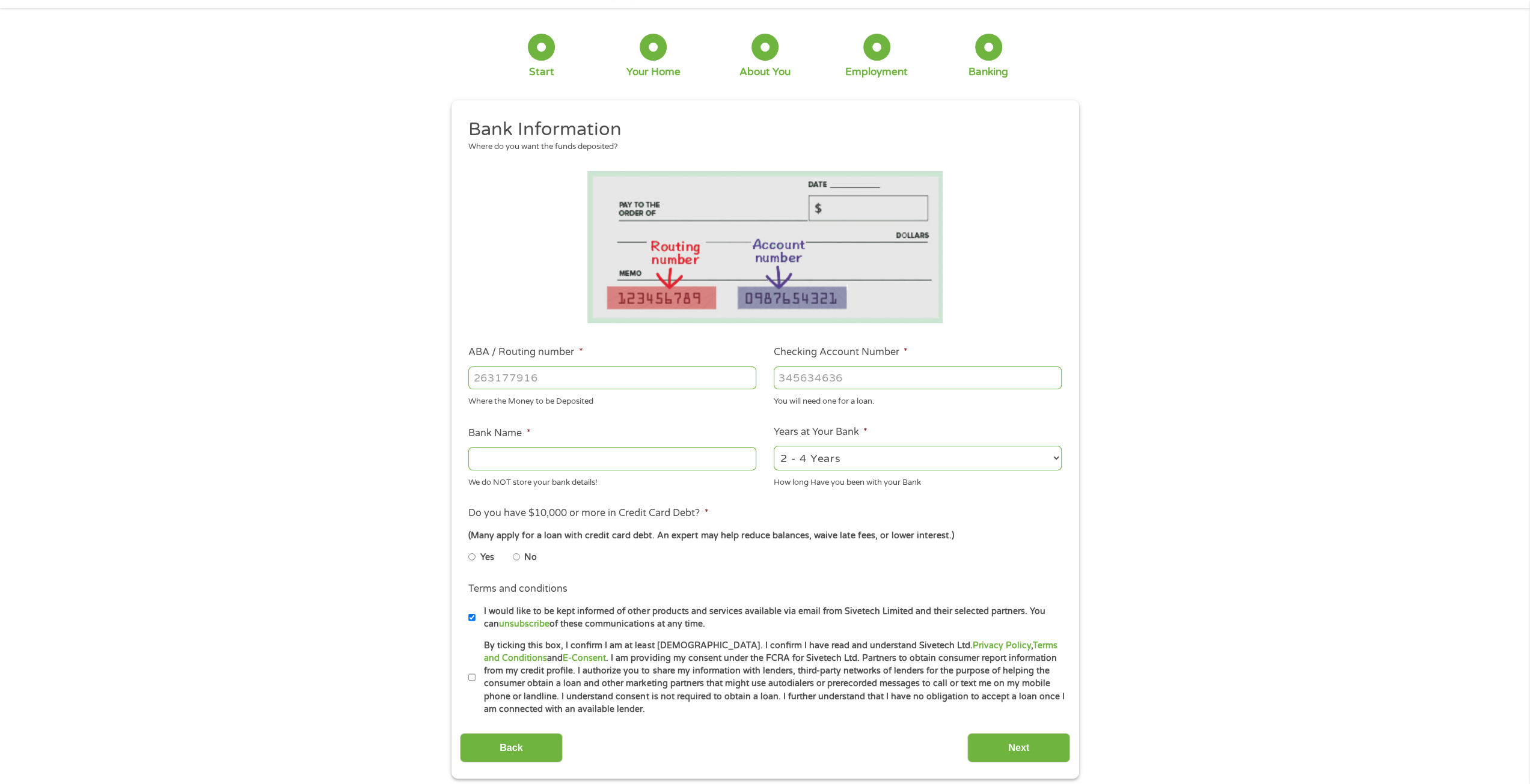
scroll to position [60, 0]
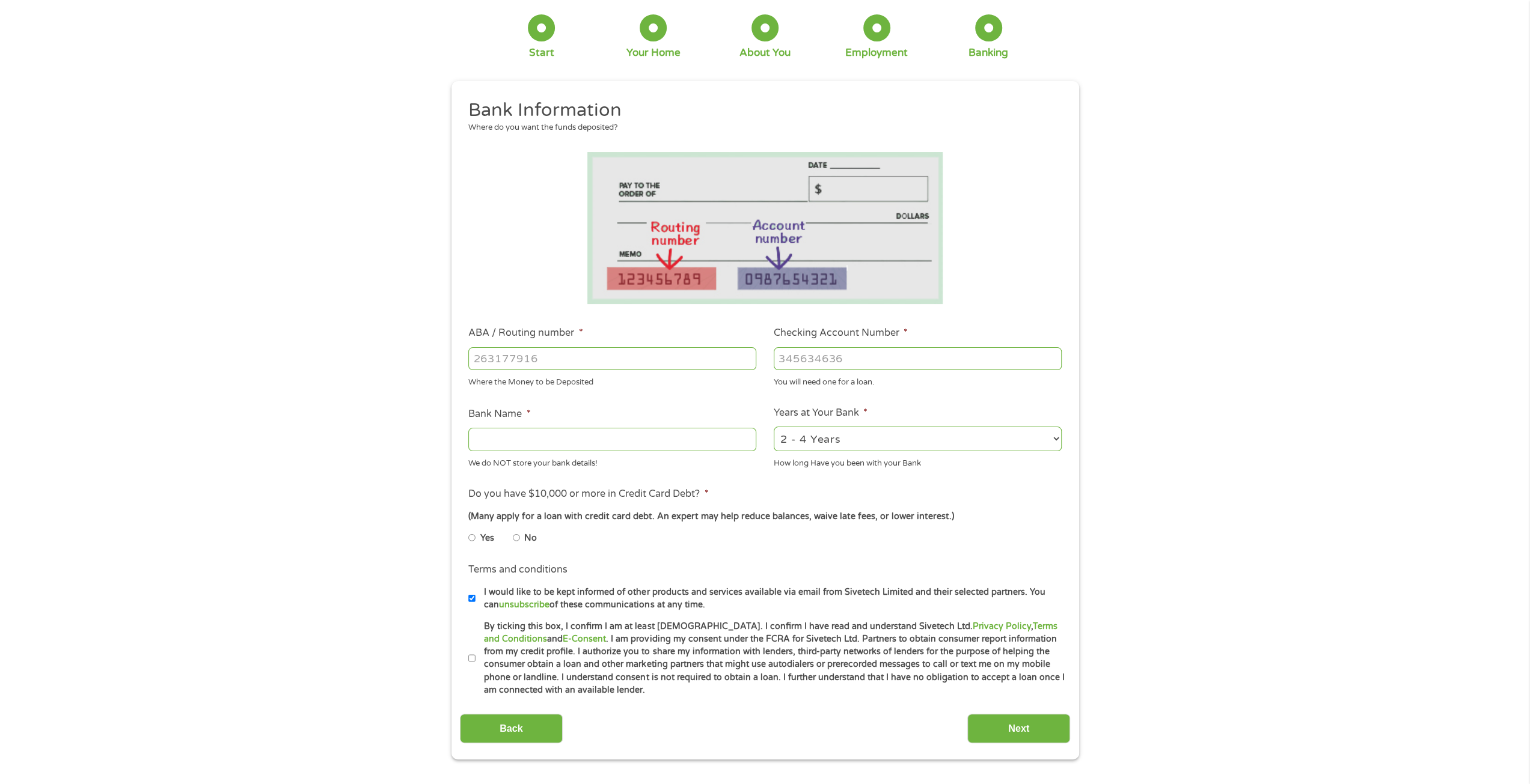
click at [596, 357] on input "ABA / Routing number *" at bounding box center [612, 359] width 288 height 23
type input "121042882"
type input "[PERSON_NAME] FARGO BANK NA"
type input "121042882"
click at [912, 361] on input "Checking Account Number *" at bounding box center [917, 359] width 288 height 23
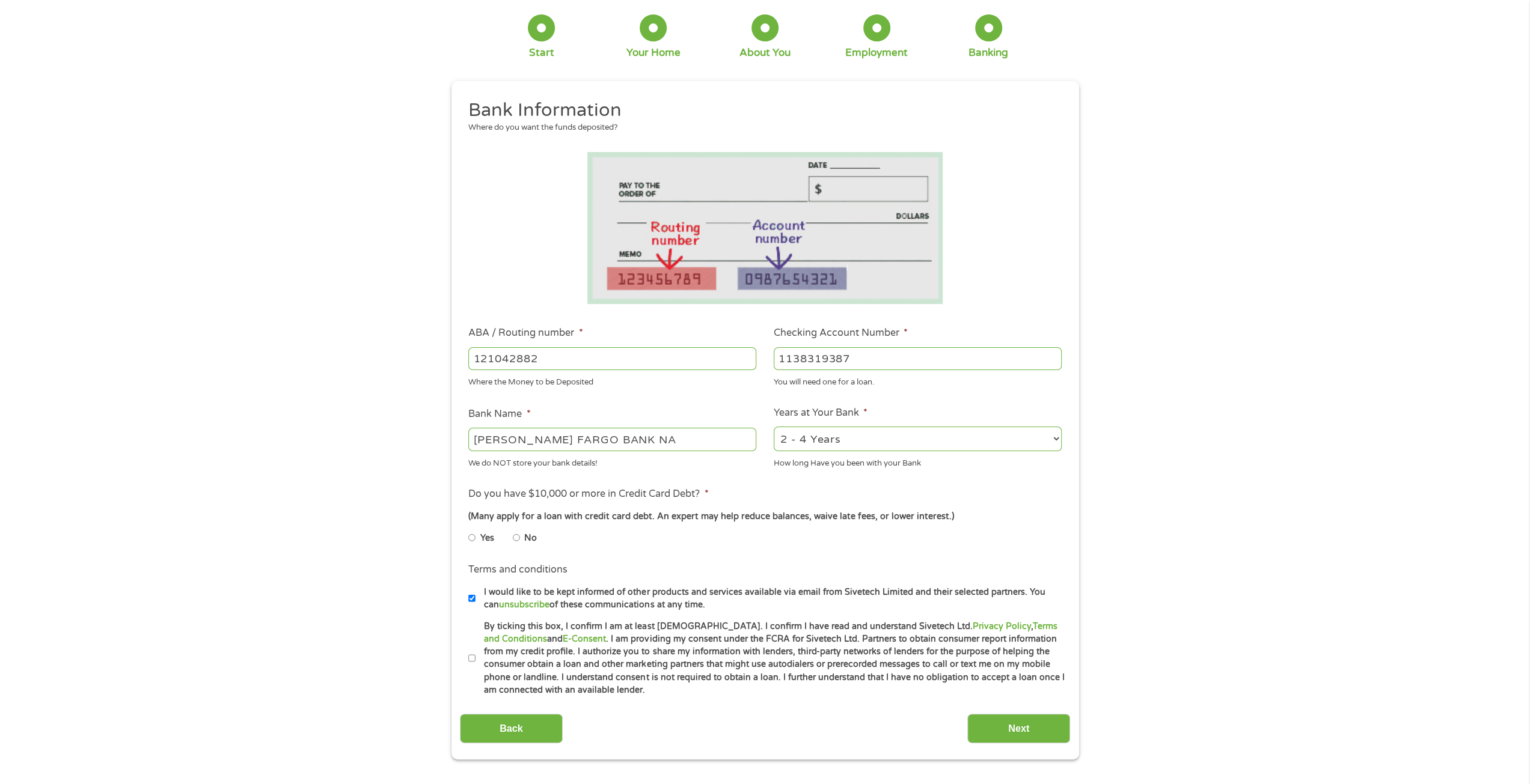
type input "1138319387"
click at [935, 433] on select "2 - 4 Years 6 - 12 Months 1 - 2 Years Over 4 Years" at bounding box center [917, 438] width 288 height 25
select select "60months"
click at [773, 427] on select "2 - 4 Years 6 - 12 Months 1 - 2 Years Over 4 Years" at bounding box center [917, 438] width 288 height 25
click at [866, 567] on li "Terms and conditions I would like to be kept informed of other products and ser…" at bounding box center [764, 587] width 610 height 49
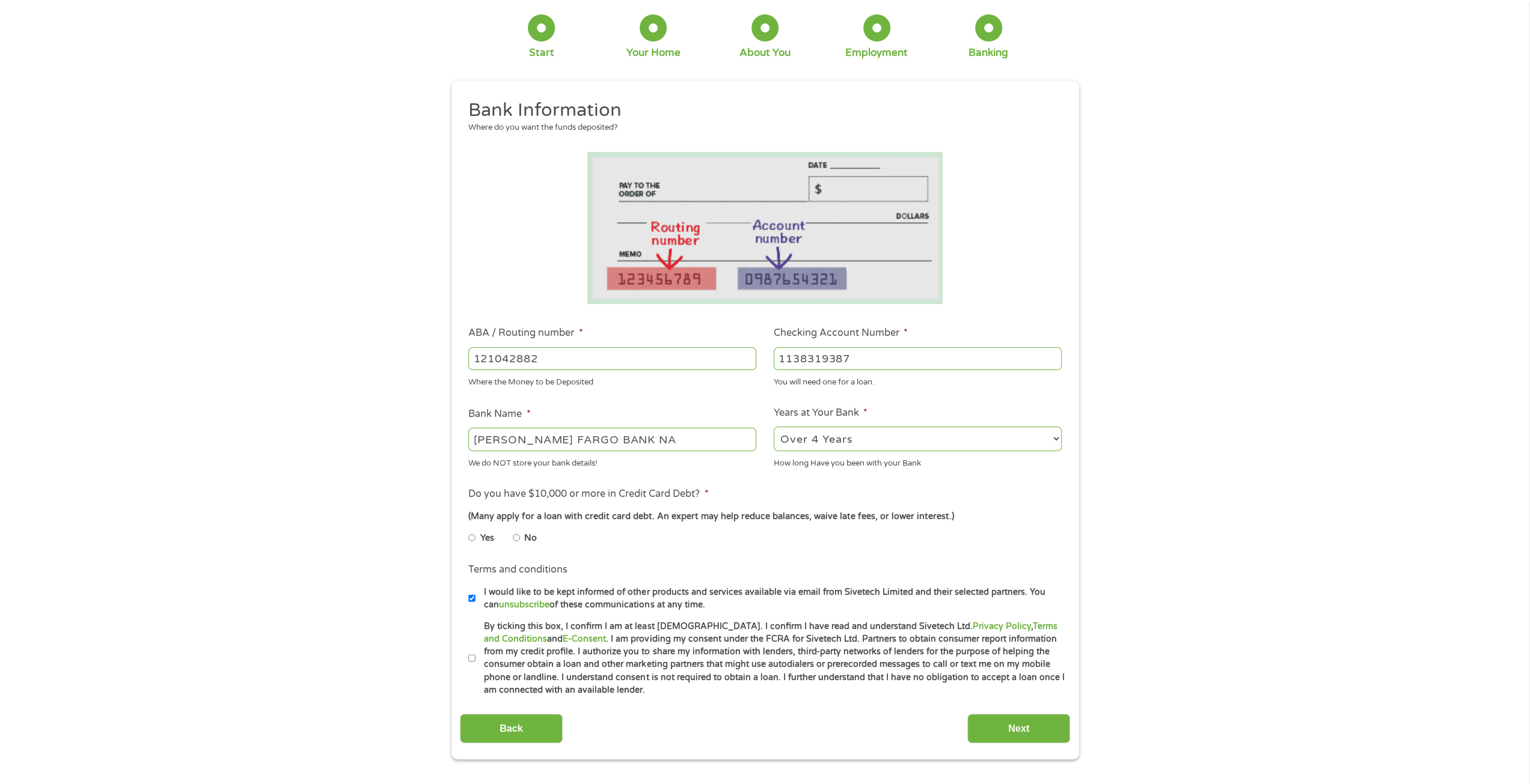
click at [474, 543] on input "Yes" at bounding box center [472, 538] width 7 height 19
radio input "true"
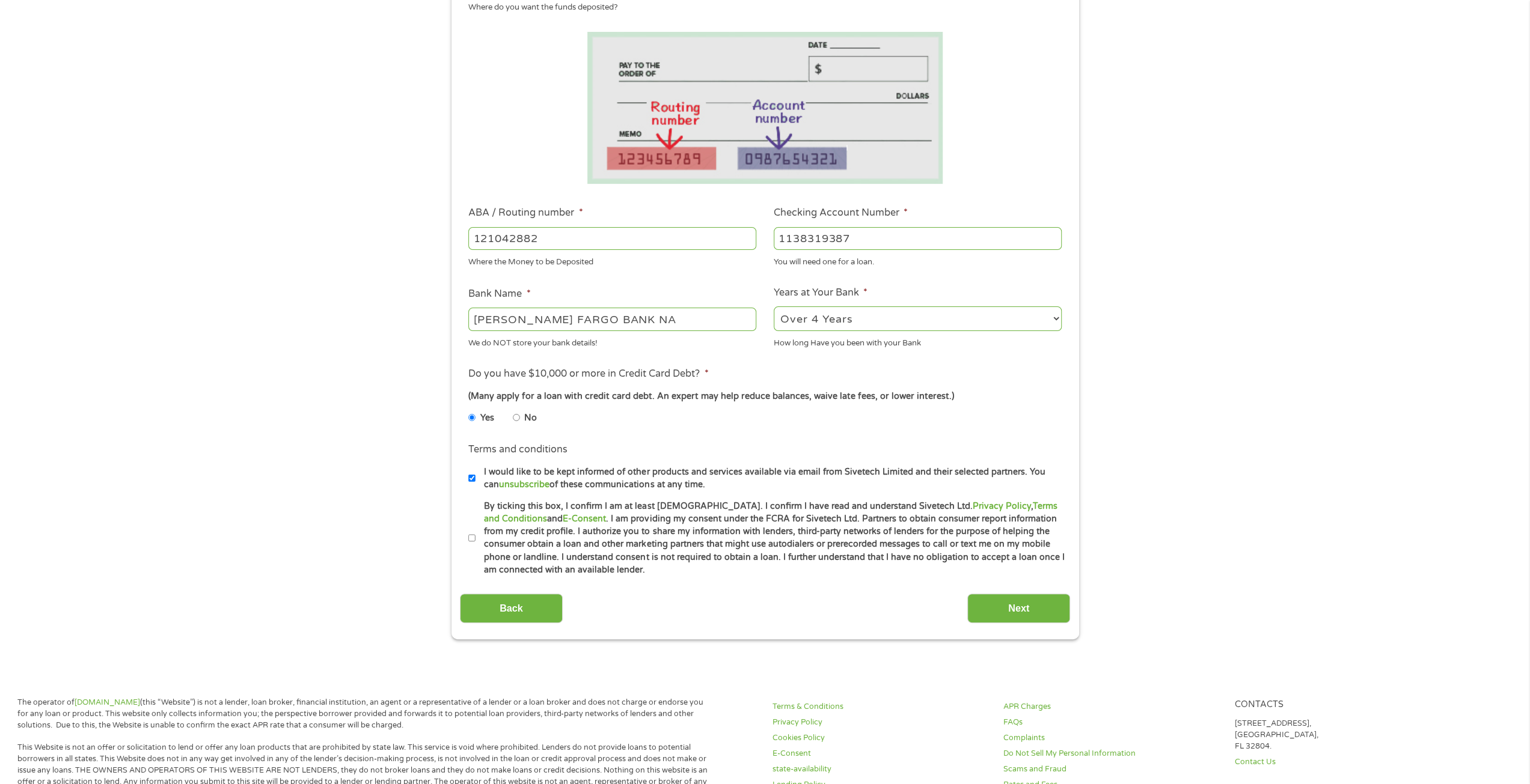
click at [472, 535] on input "By ticking this box, I confirm I am at least [DEMOGRAPHIC_DATA]. I confirm I ha…" at bounding box center [472, 539] width 7 height 19
checkbox input "true"
click at [472, 475] on input "I would like to be kept informed of other products and services available via e…" at bounding box center [472, 478] width 7 height 19
checkbox input "false"
click at [981, 615] on input "Next" at bounding box center [1018, 609] width 103 height 30
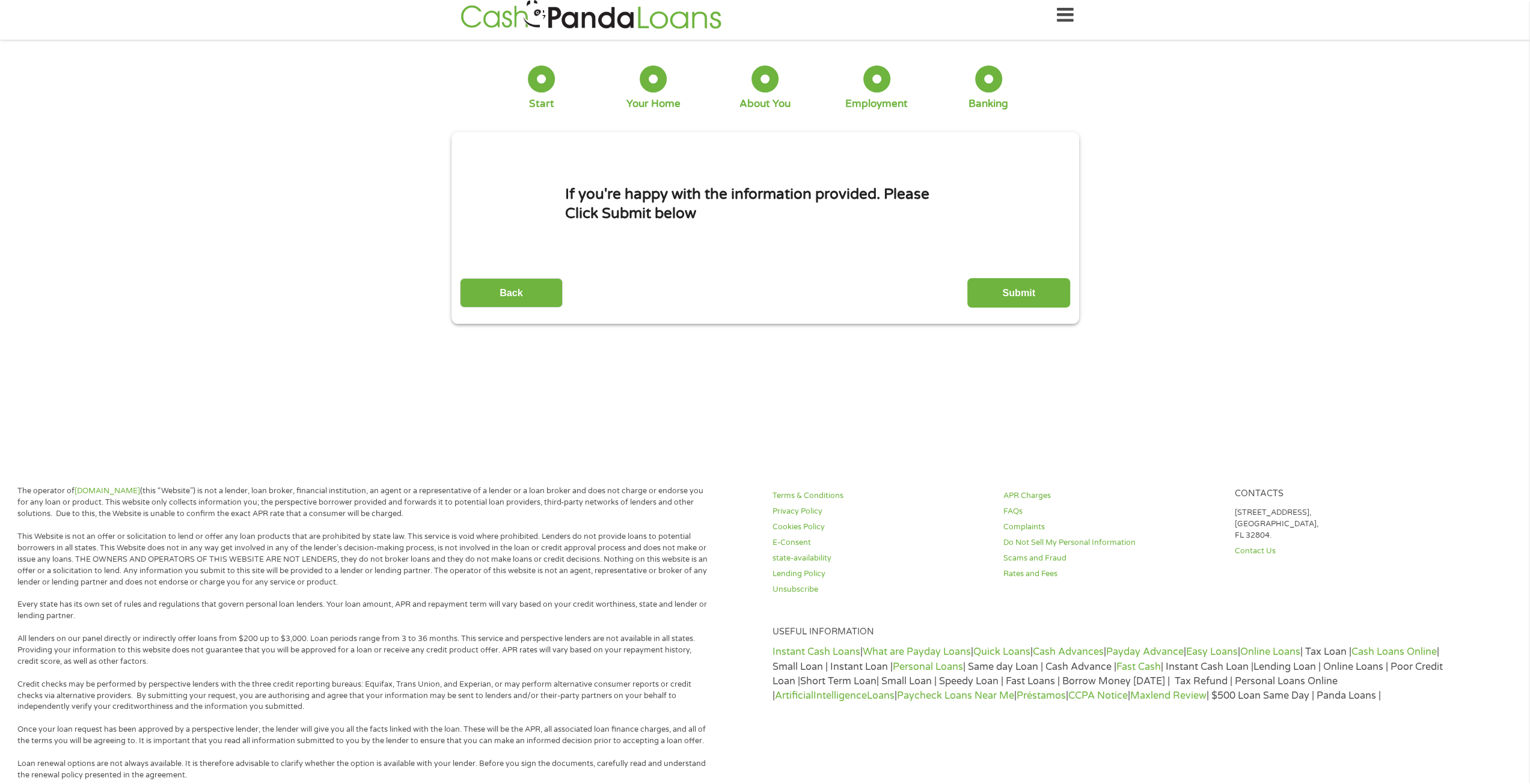
scroll to position [0, 0]
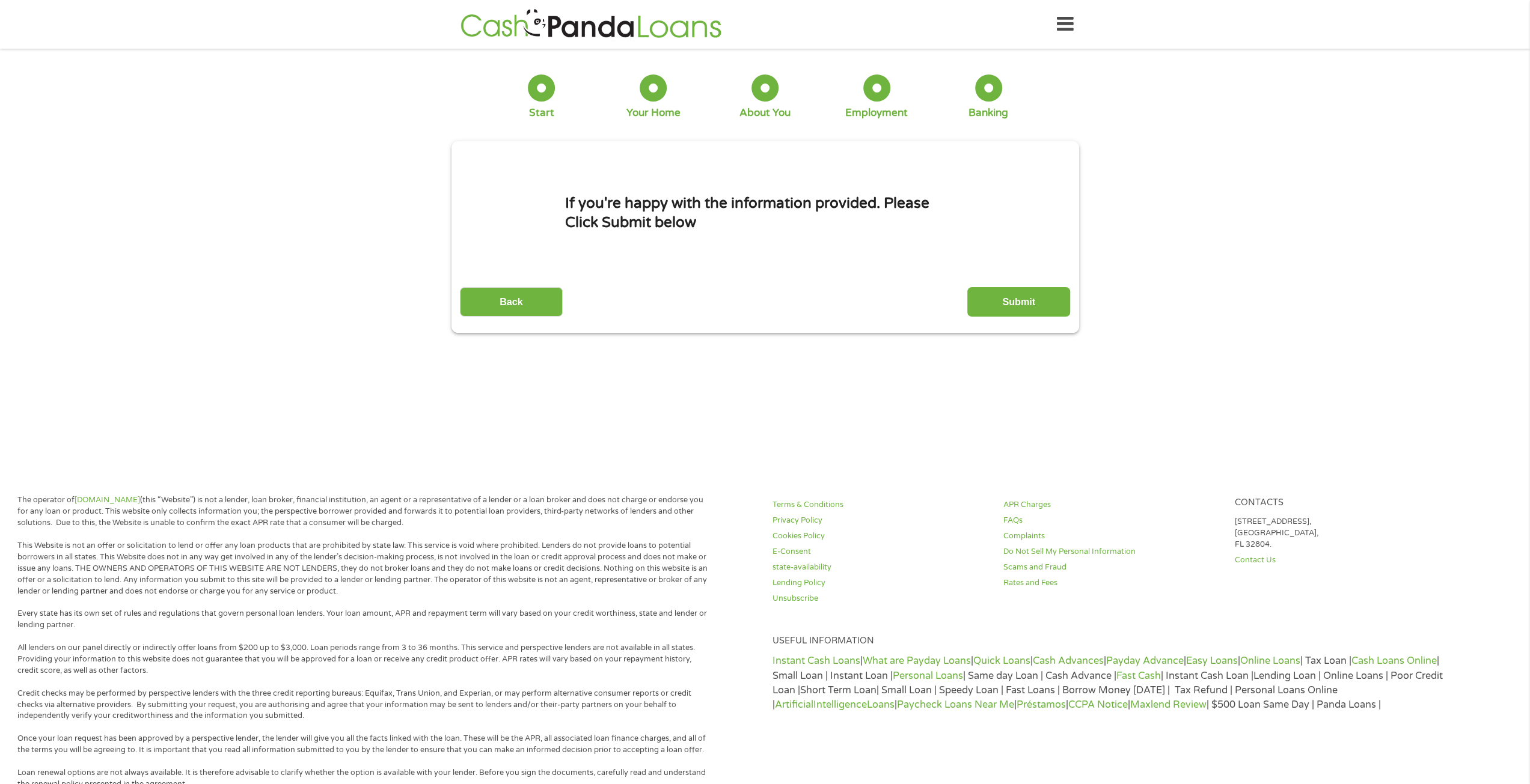
click at [995, 297] on input "Submit" at bounding box center [1018, 302] width 103 height 30
